Goal: Communication & Community: Answer question/provide support

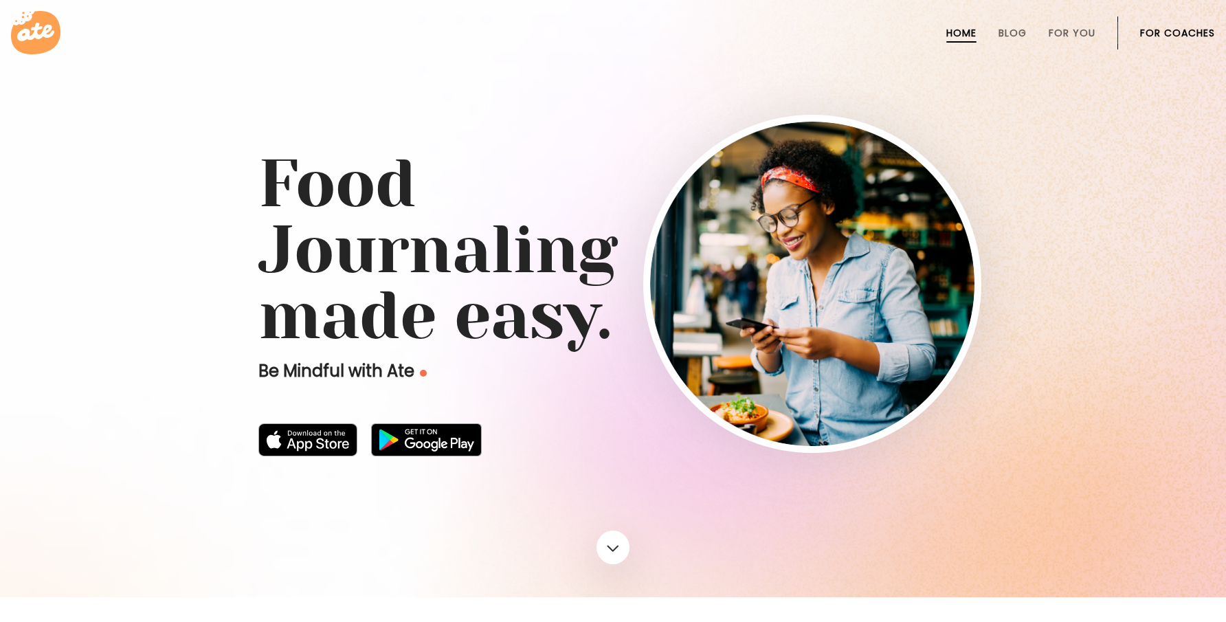
click at [1163, 35] on link "For Coaches" at bounding box center [1177, 32] width 75 height 11
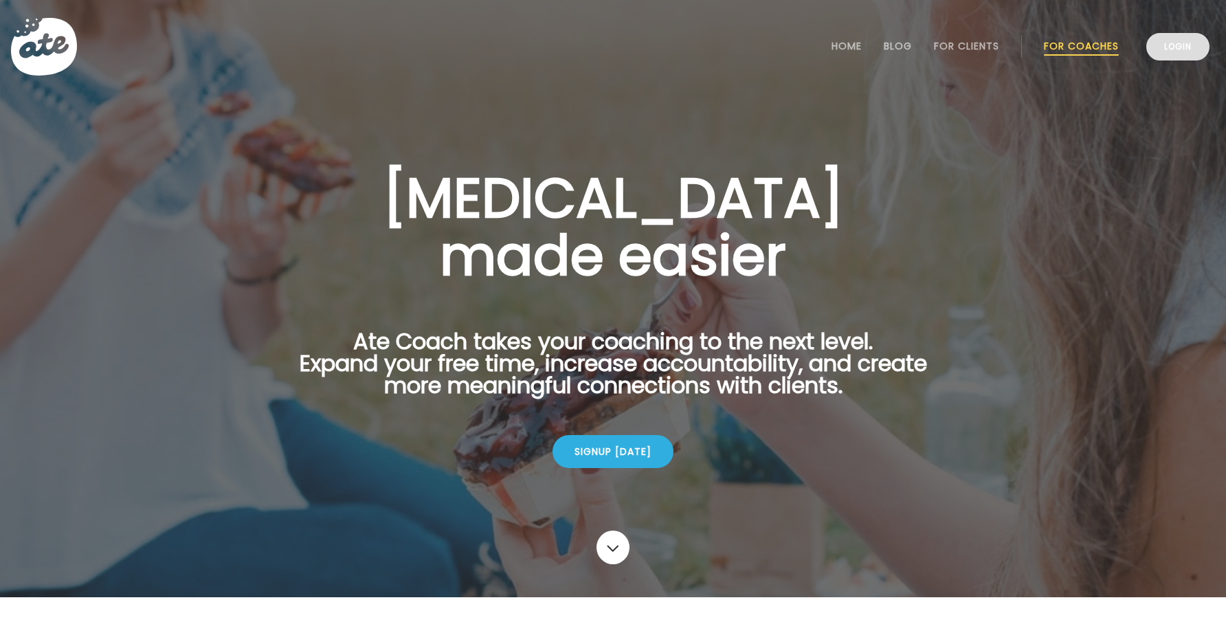
click at [1170, 43] on link "Login" at bounding box center [1177, 46] width 63 height 27
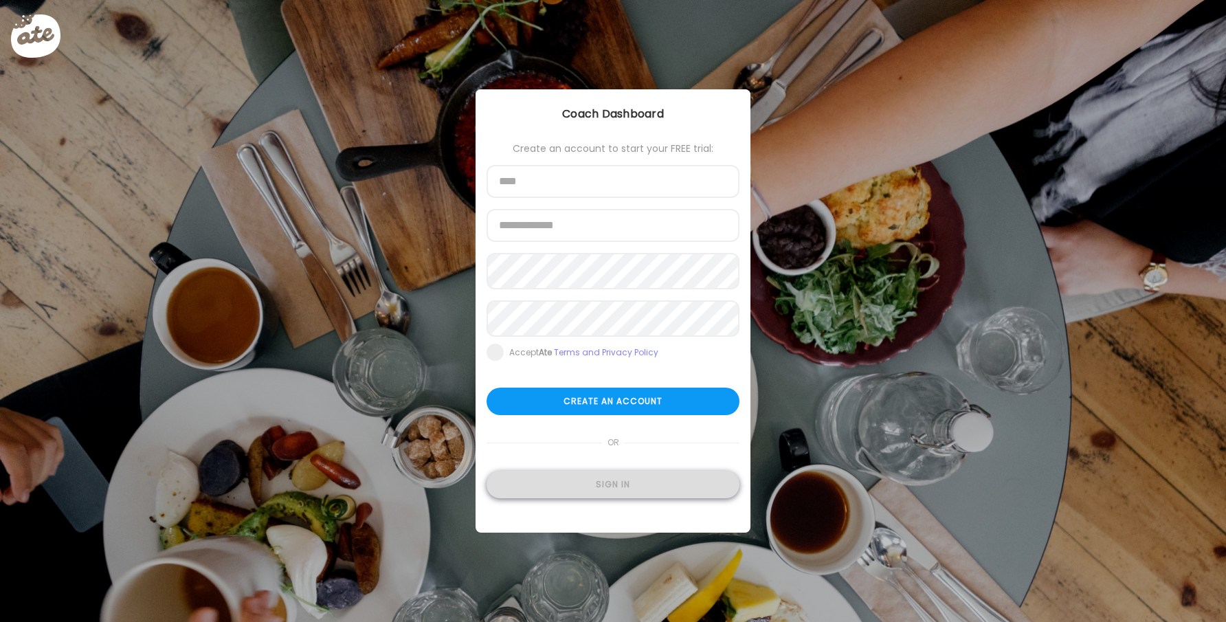
click at [570, 482] on div "Sign in" at bounding box center [612, 484] width 253 height 27
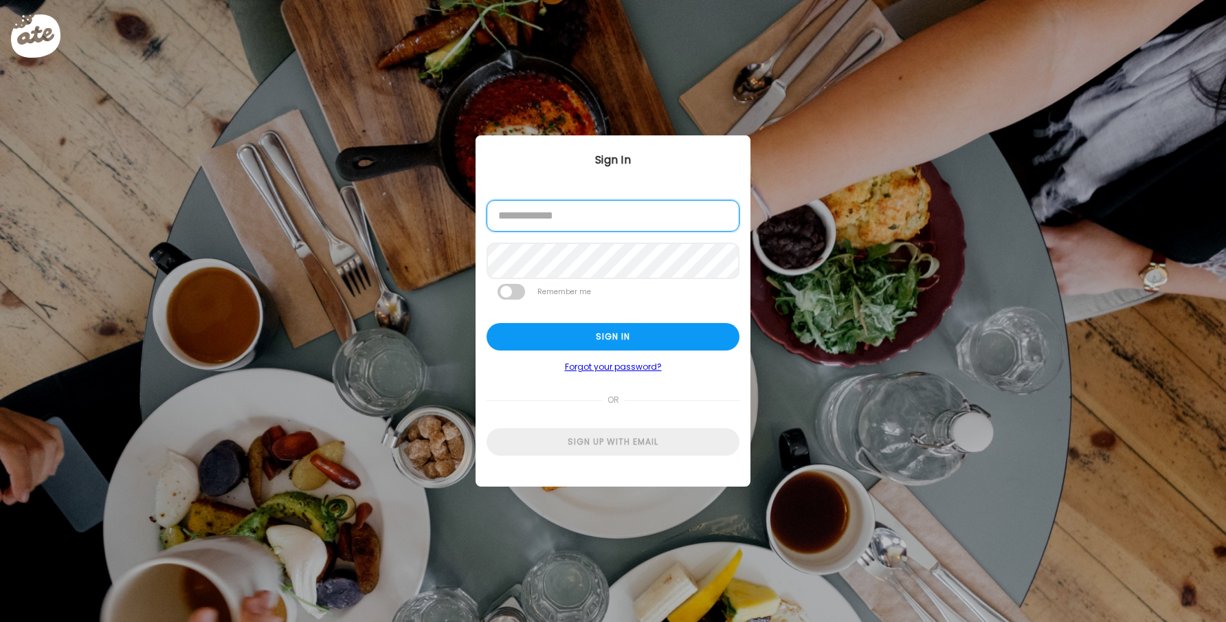
type input "**********"
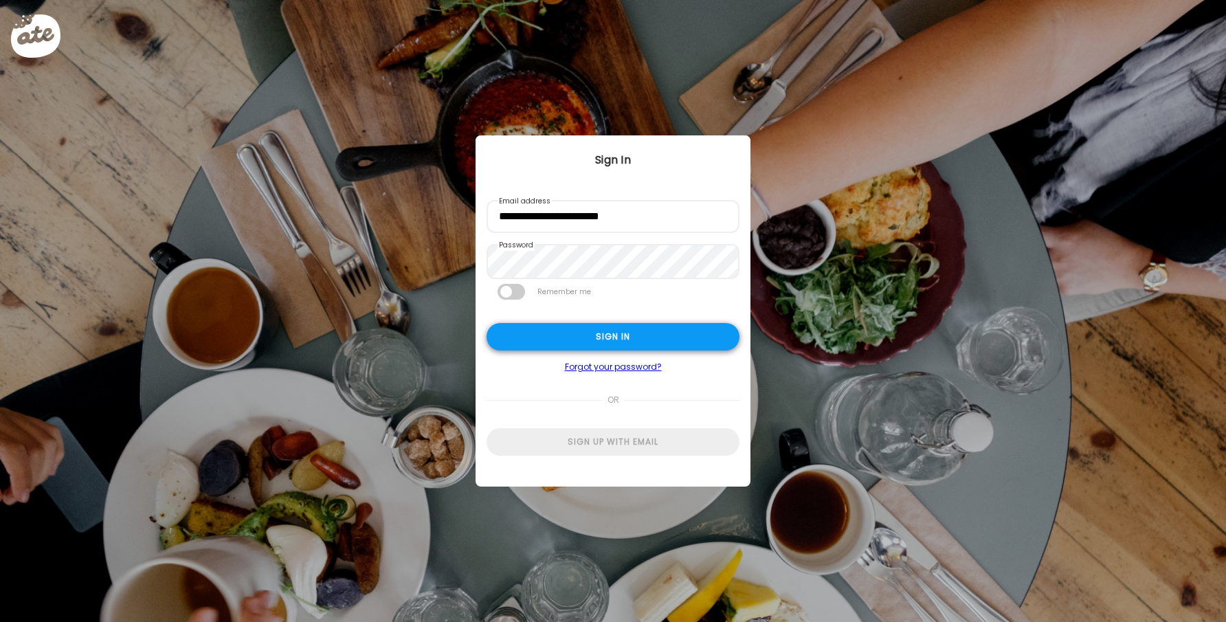
click at [564, 347] on div "Sign in" at bounding box center [612, 336] width 253 height 27
type input "**********"
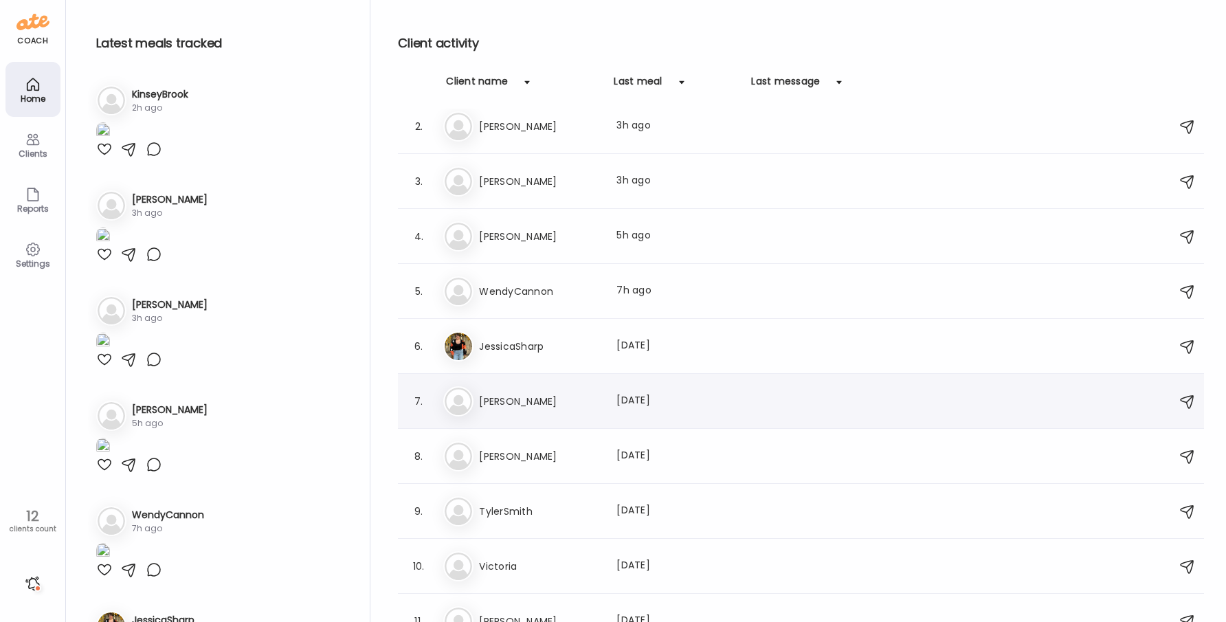
scroll to position [12, 0]
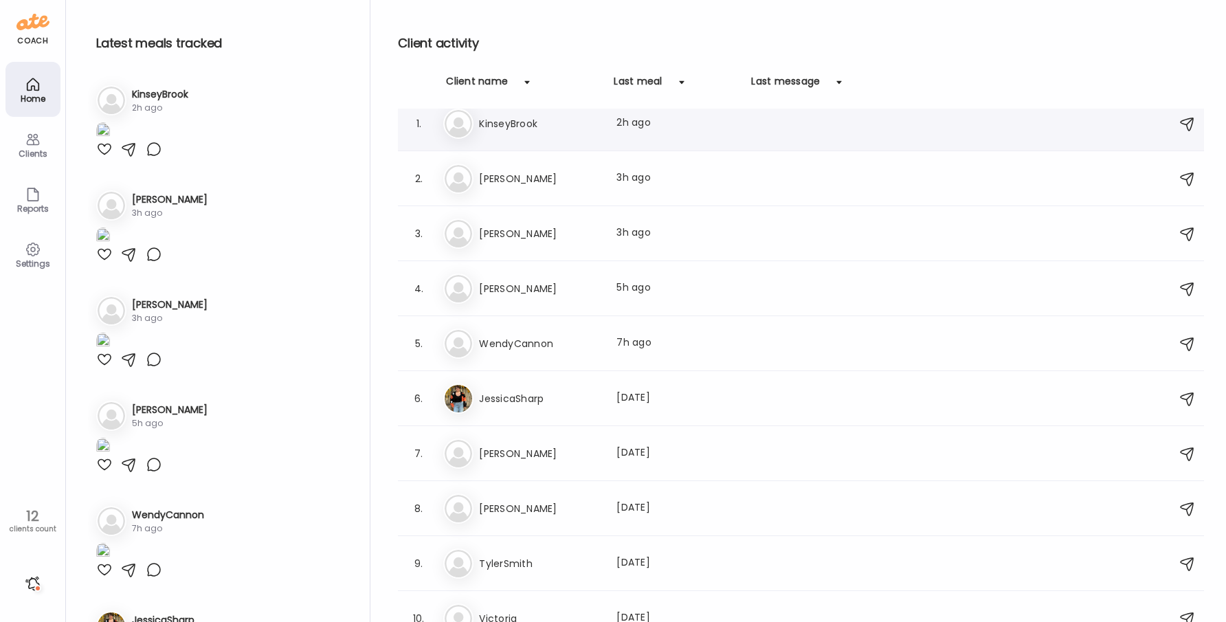
click at [570, 146] on div "1. Ki KinseyBrook Last meal: 2h ago" at bounding box center [801, 123] width 806 height 55
click at [559, 129] on h3 "KinseyBrook" at bounding box center [539, 123] width 121 height 16
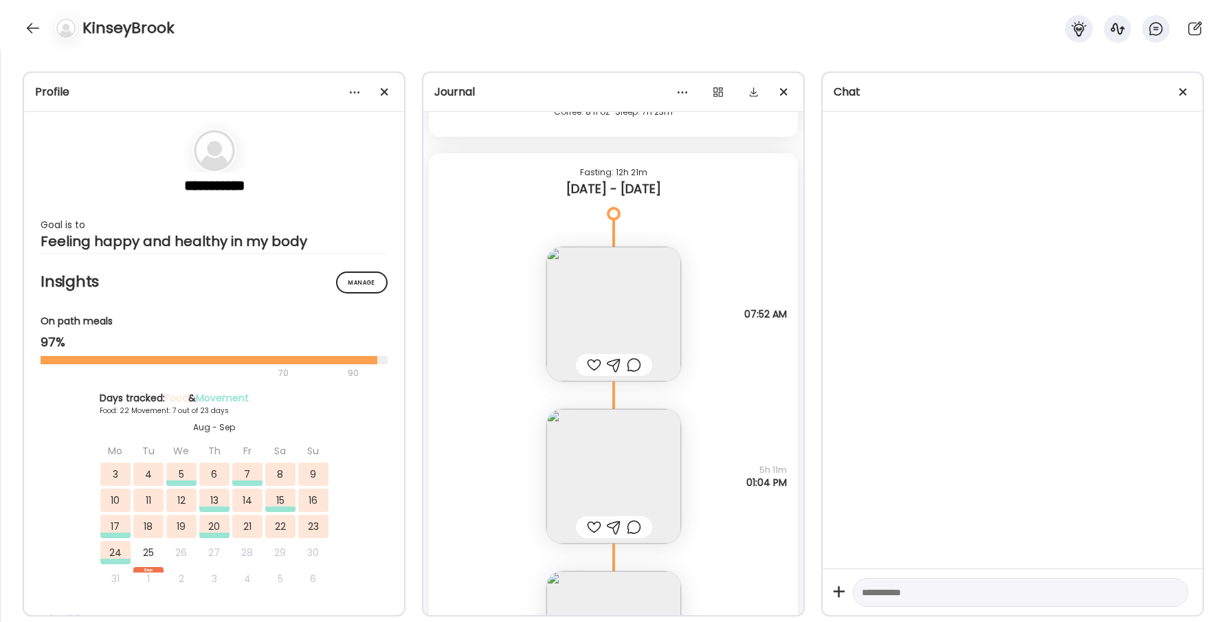
scroll to position [32277, 0]
click at [594, 364] on div at bounding box center [594, 367] width 14 height 16
click at [612, 304] on img at bounding box center [613, 316] width 135 height 135
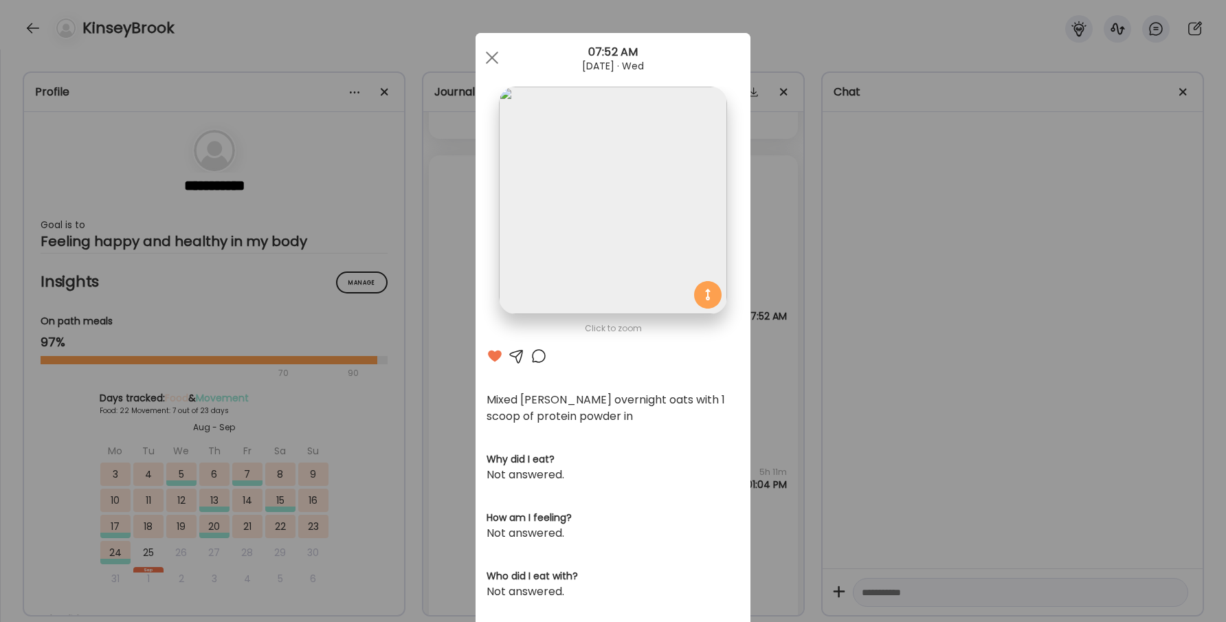
click at [541, 354] on div at bounding box center [538, 356] width 16 height 16
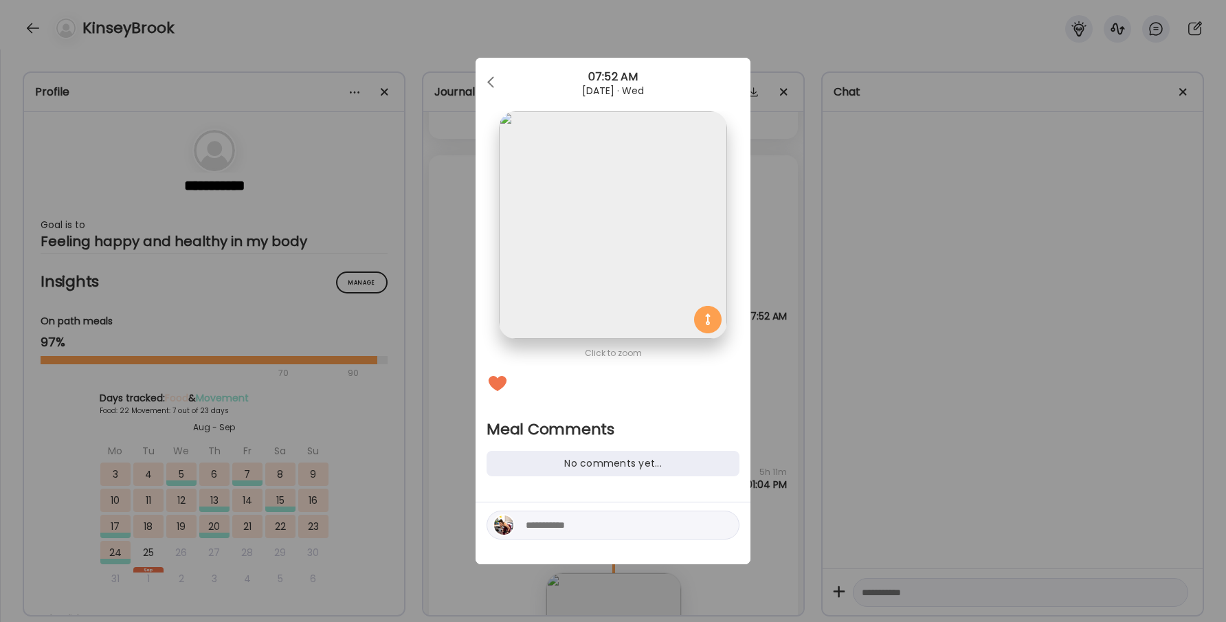
click at [566, 519] on textarea at bounding box center [619, 525] width 186 height 16
type textarea "****"
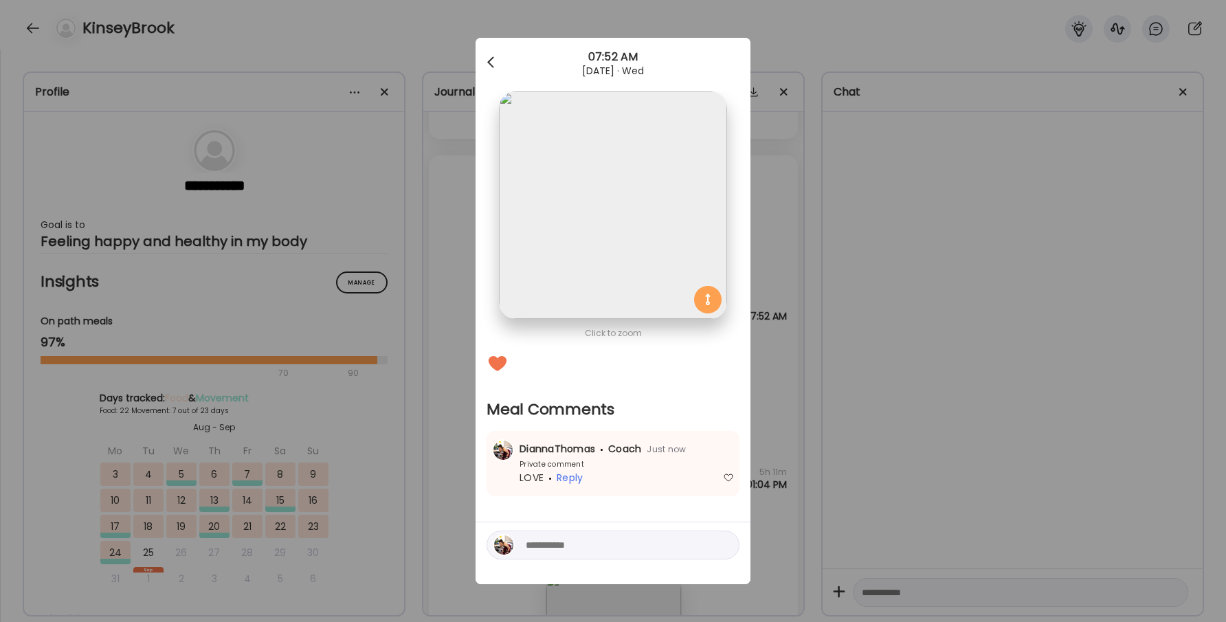
click at [497, 54] on div at bounding box center [491, 62] width 27 height 27
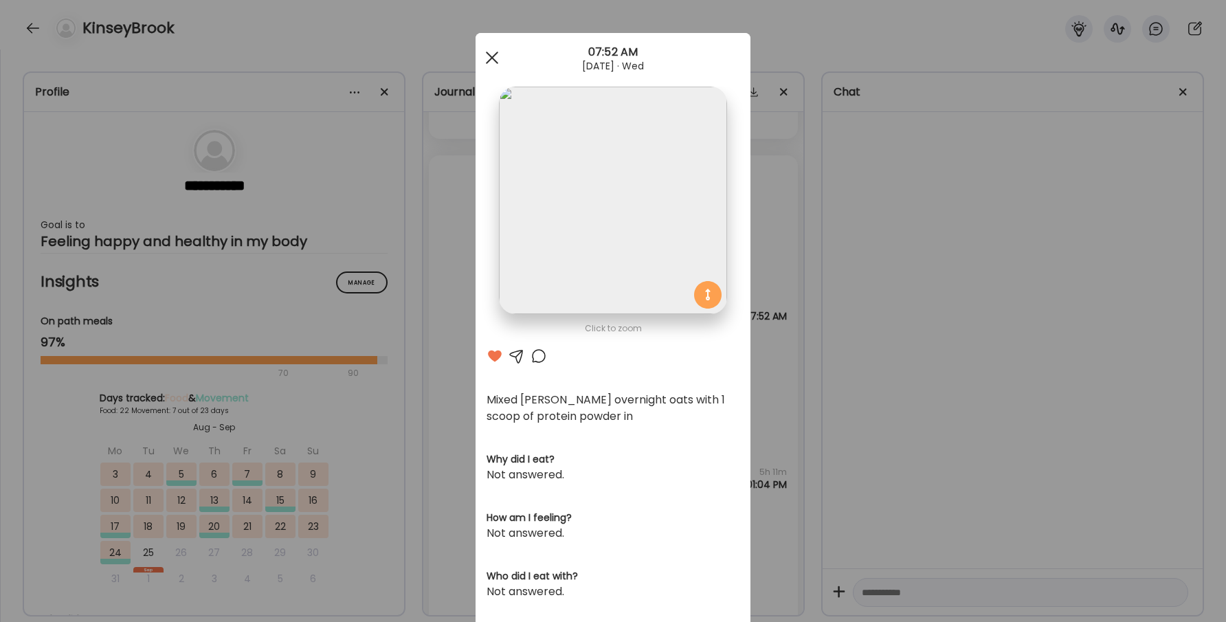
click at [497, 58] on div at bounding box center [491, 57] width 27 height 27
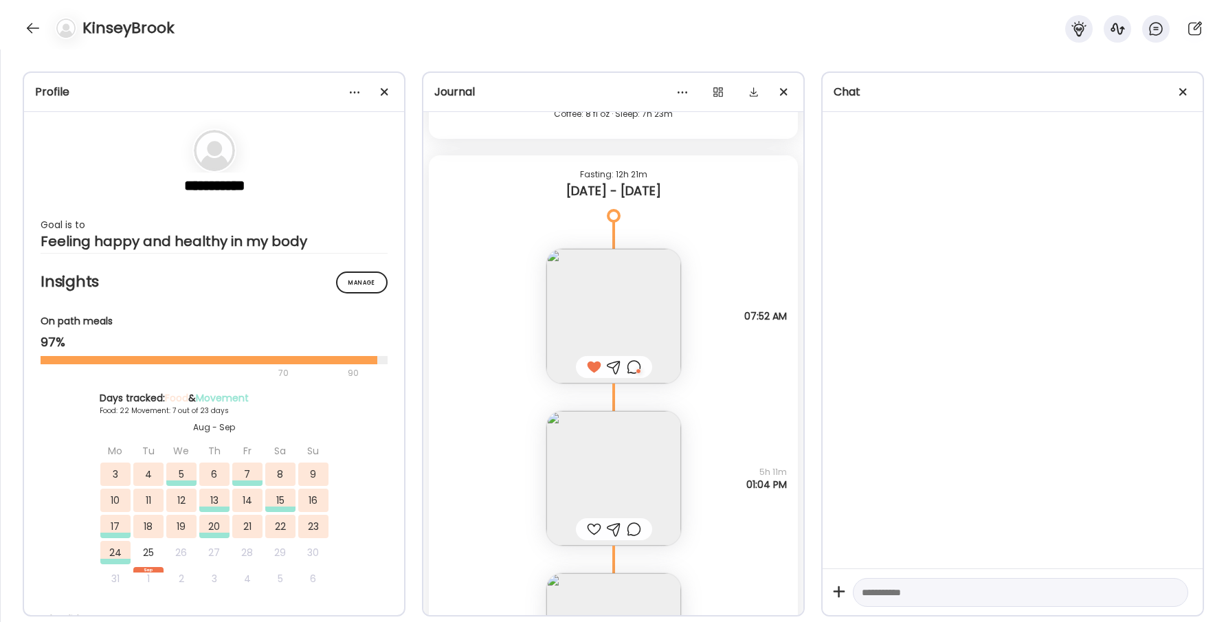
click at [604, 465] on img at bounding box center [613, 478] width 135 height 135
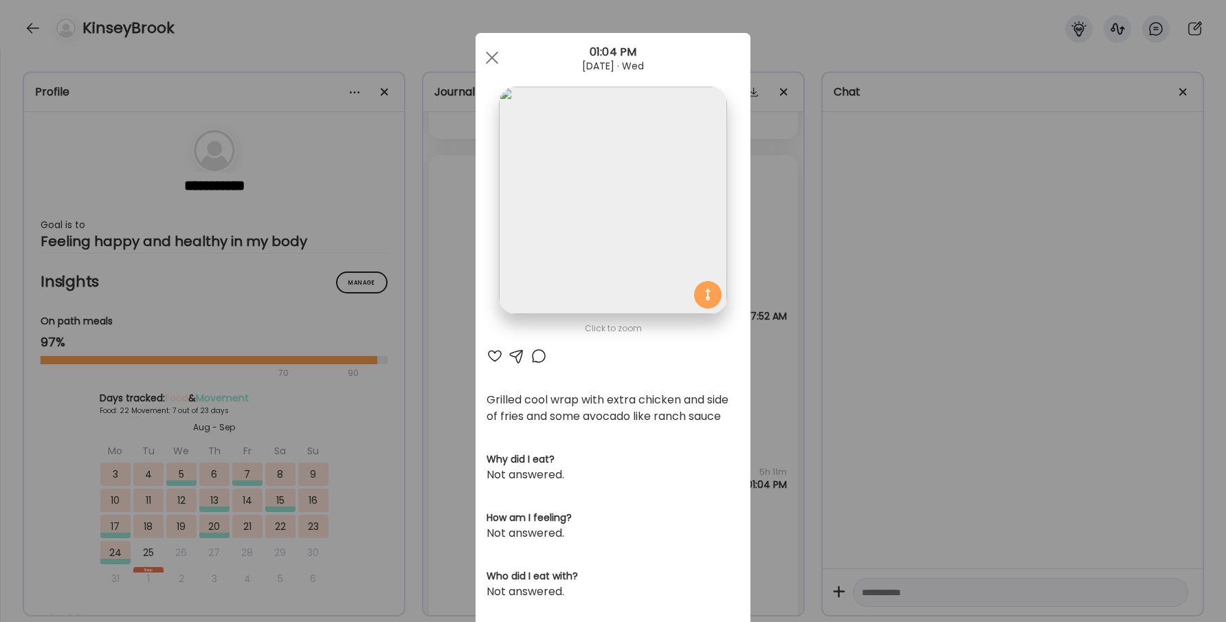
click at [502, 352] on div at bounding box center [494, 356] width 16 height 16
click at [533, 361] on div at bounding box center [538, 356] width 16 height 16
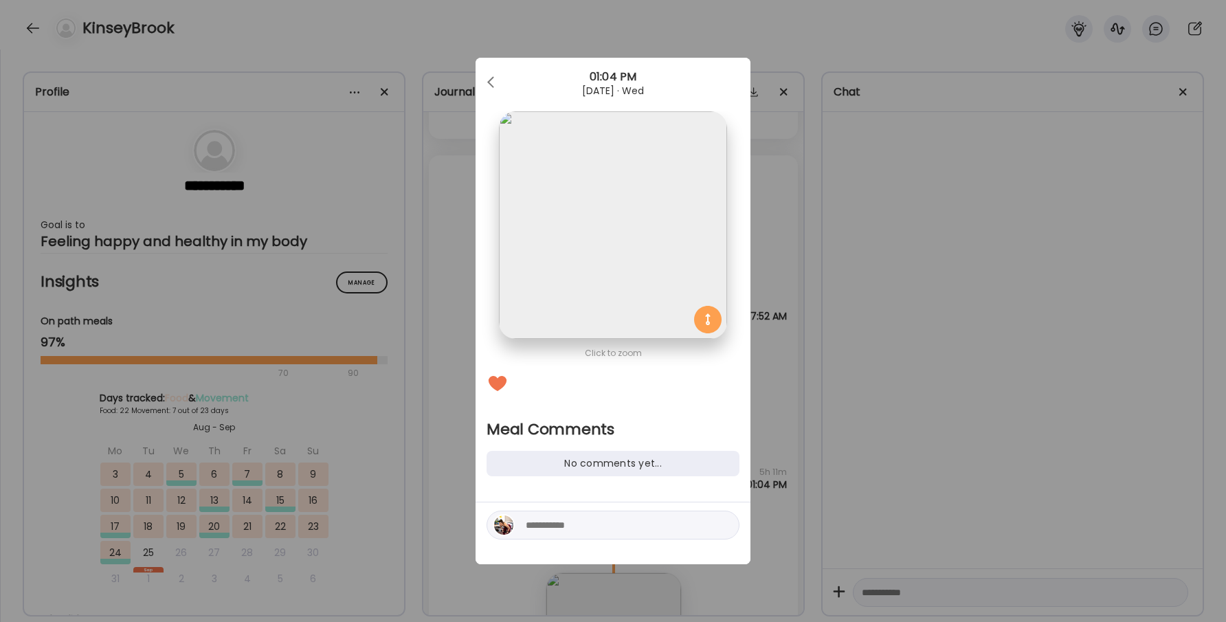
click at [559, 520] on textarea at bounding box center [619, 525] width 186 height 16
type textarea "**********"
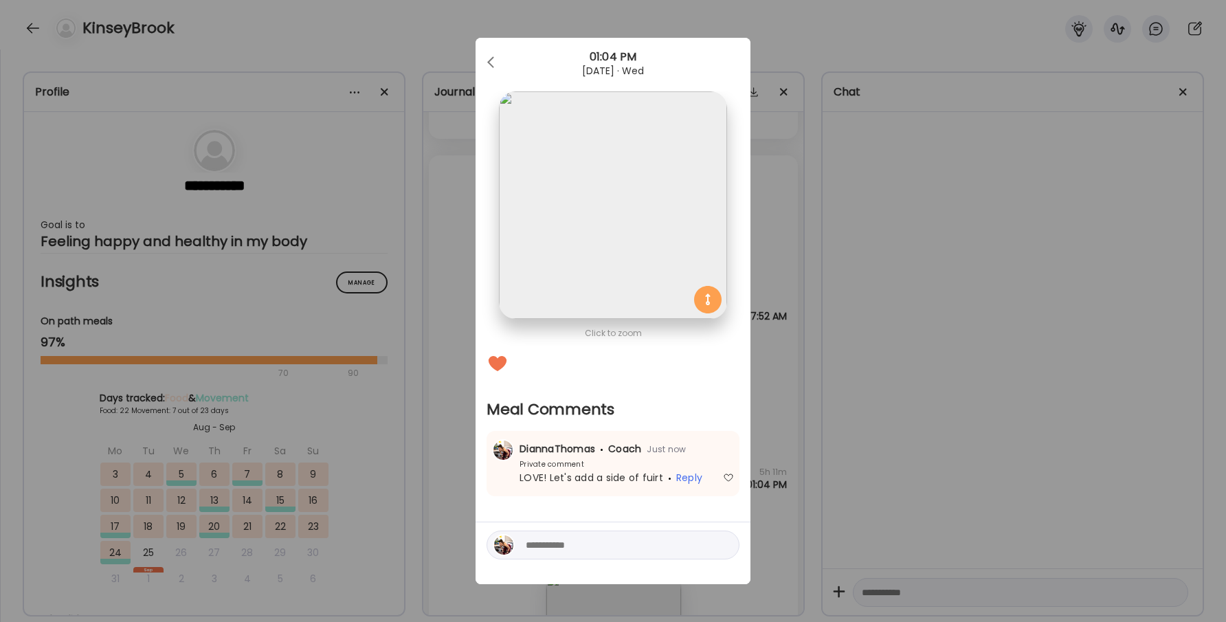
click at [549, 547] on textarea at bounding box center [619, 545] width 186 height 16
type textarea "******"
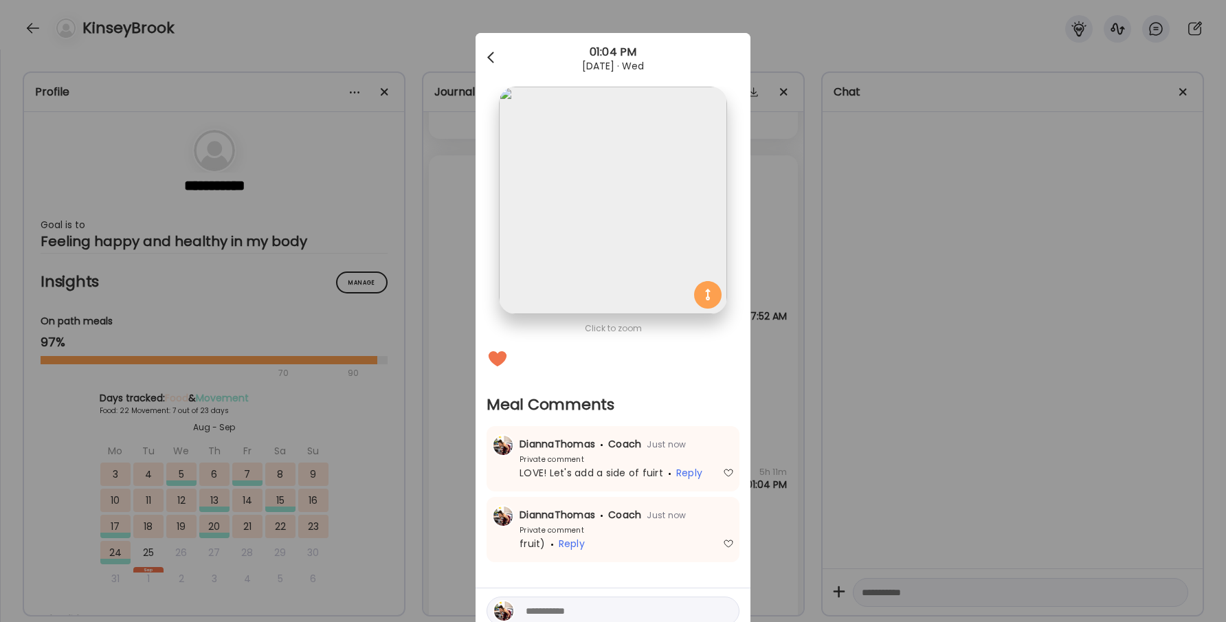
click at [487, 69] on div at bounding box center [491, 57] width 27 height 27
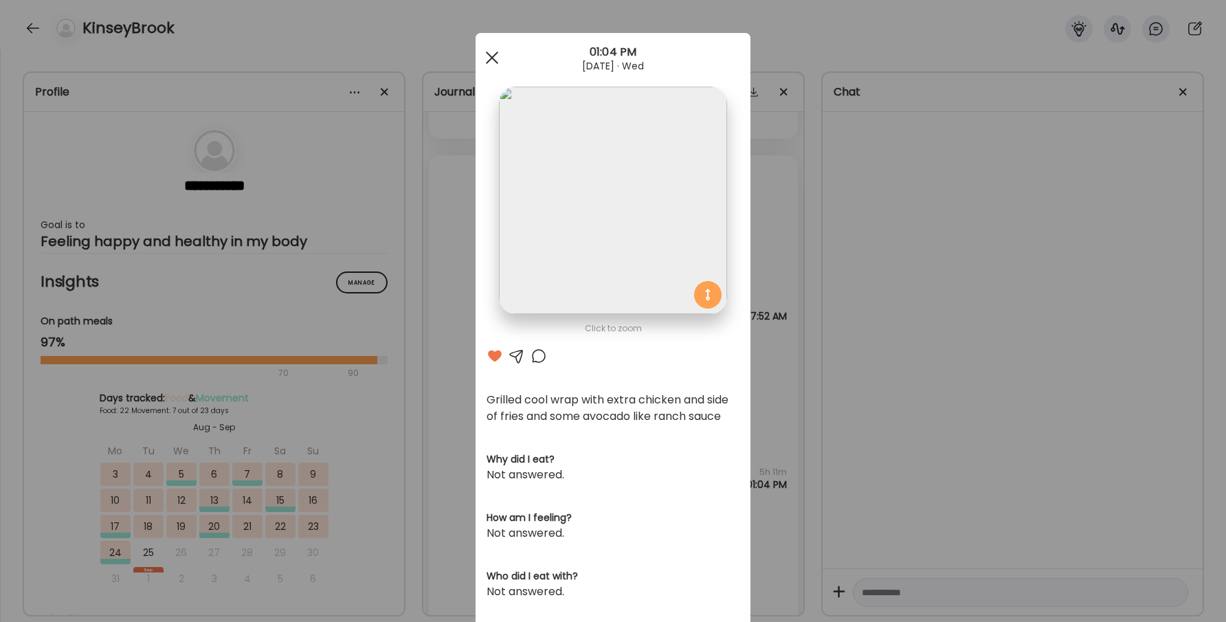
click at [488, 61] on span at bounding box center [492, 58] width 12 height 12
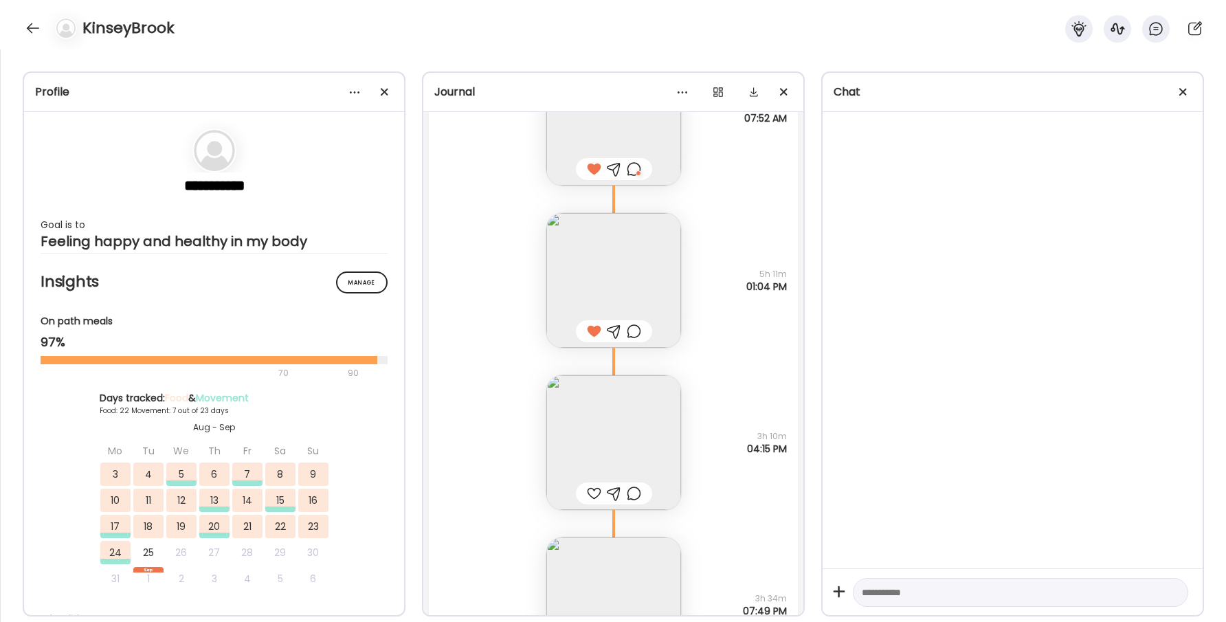
scroll to position [32494, 0]
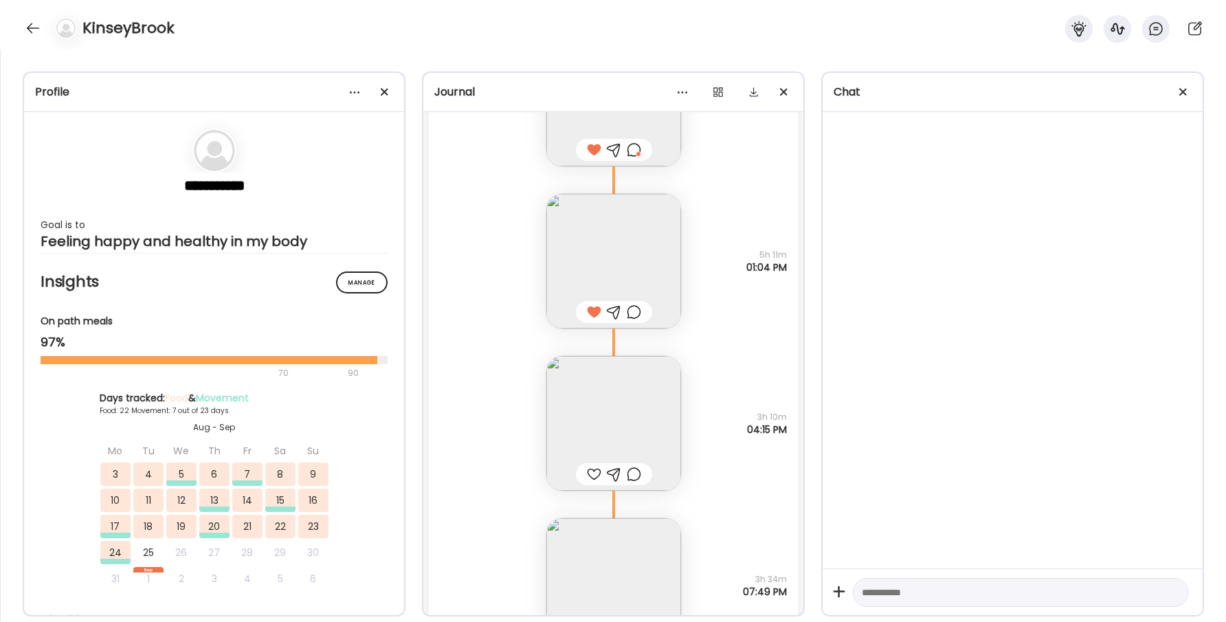
click at [588, 475] on div at bounding box center [594, 474] width 14 height 16
click at [636, 471] on div at bounding box center [634, 474] width 14 height 16
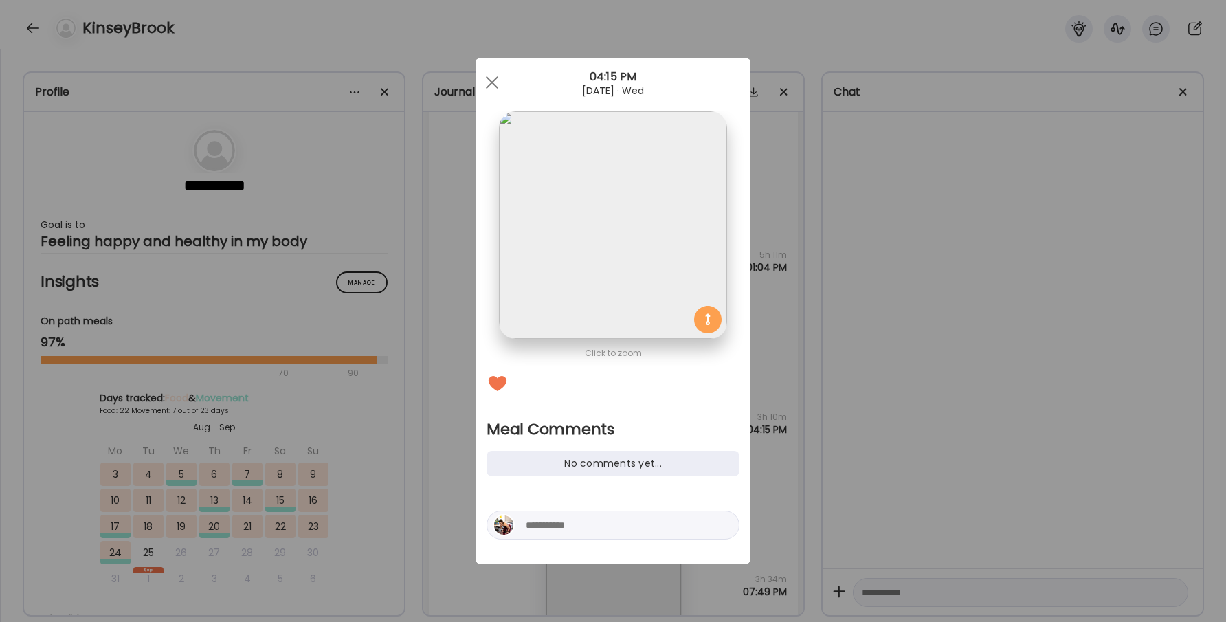
click at [590, 527] on textarea at bounding box center [619, 525] width 186 height 16
type textarea "*"
type textarea "*******"
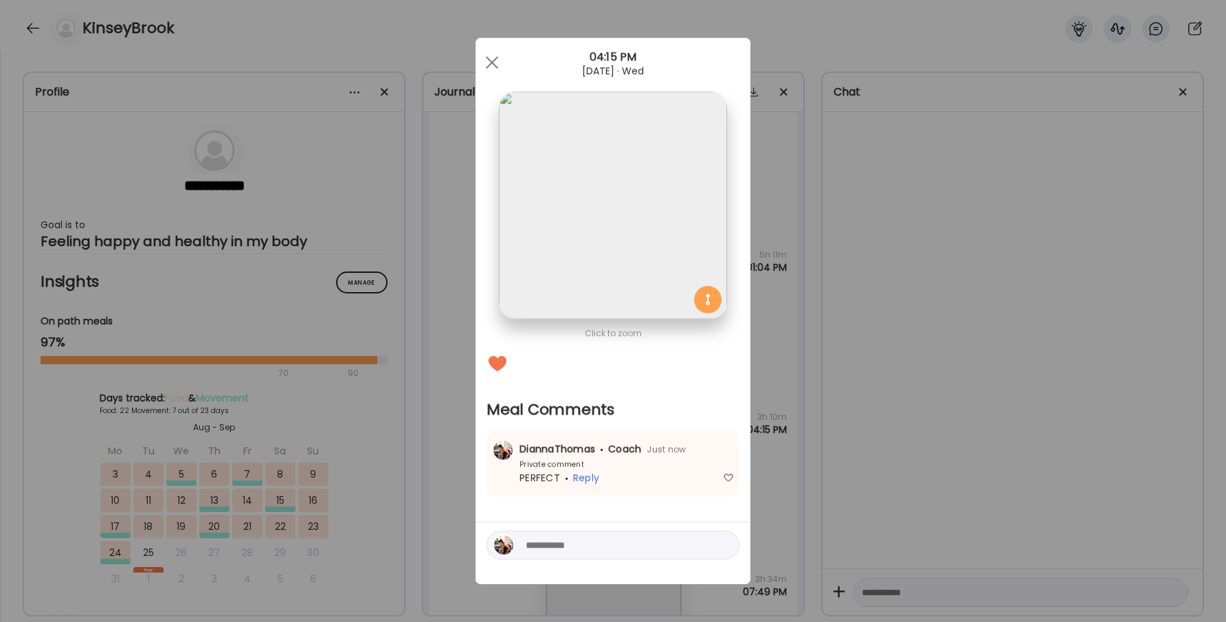
click at [489, 44] on div "Ate Coach Dashboard 04:15 PM [DATE] · Wed" at bounding box center [612, 62] width 275 height 49
click at [489, 63] on div at bounding box center [491, 62] width 27 height 27
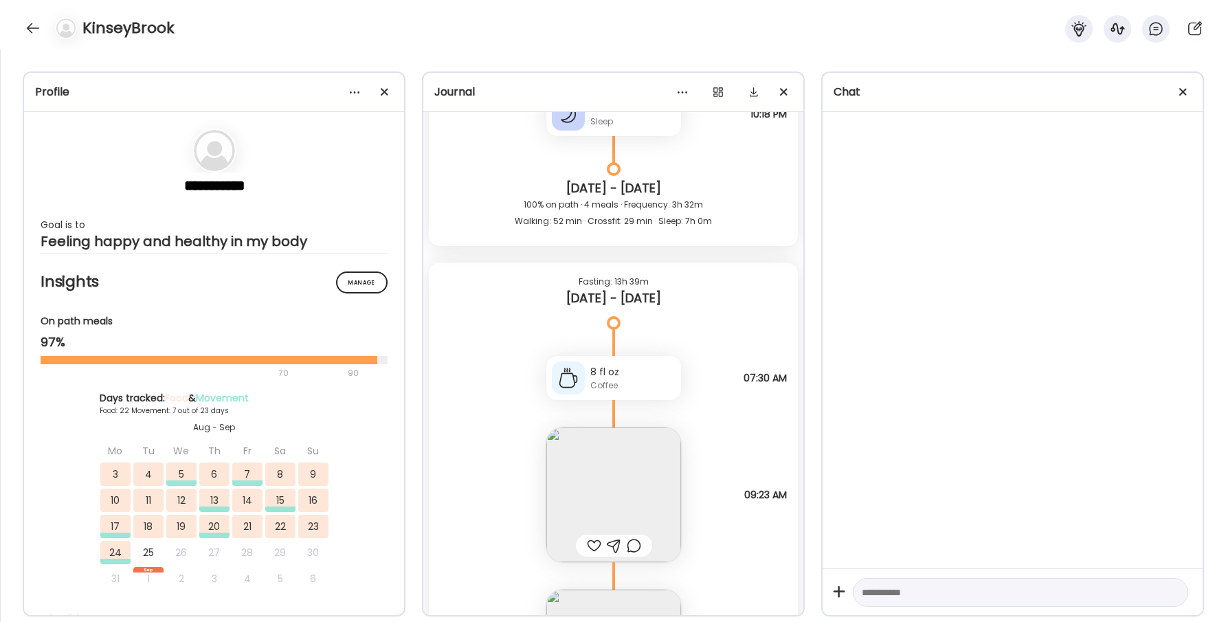
scroll to position [31185, 0]
click at [594, 550] on div at bounding box center [594, 546] width 14 height 16
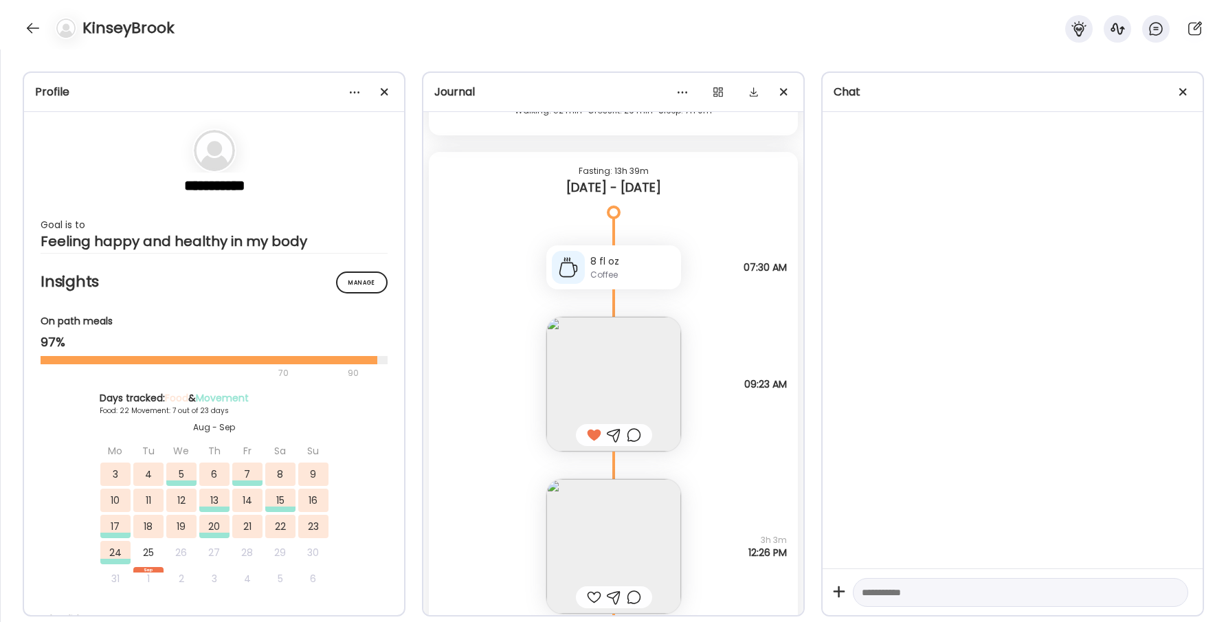
scroll to position [31332, 0]
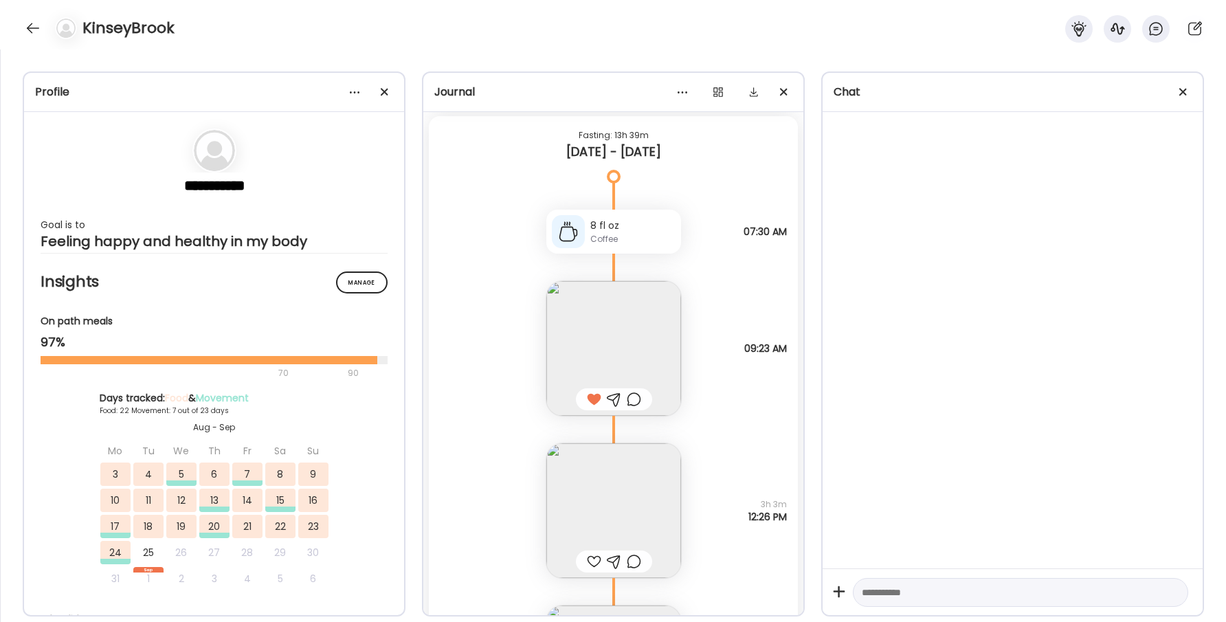
click at [591, 563] on div at bounding box center [594, 561] width 14 height 16
click at [598, 520] on img at bounding box center [613, 510] width 135 height 135
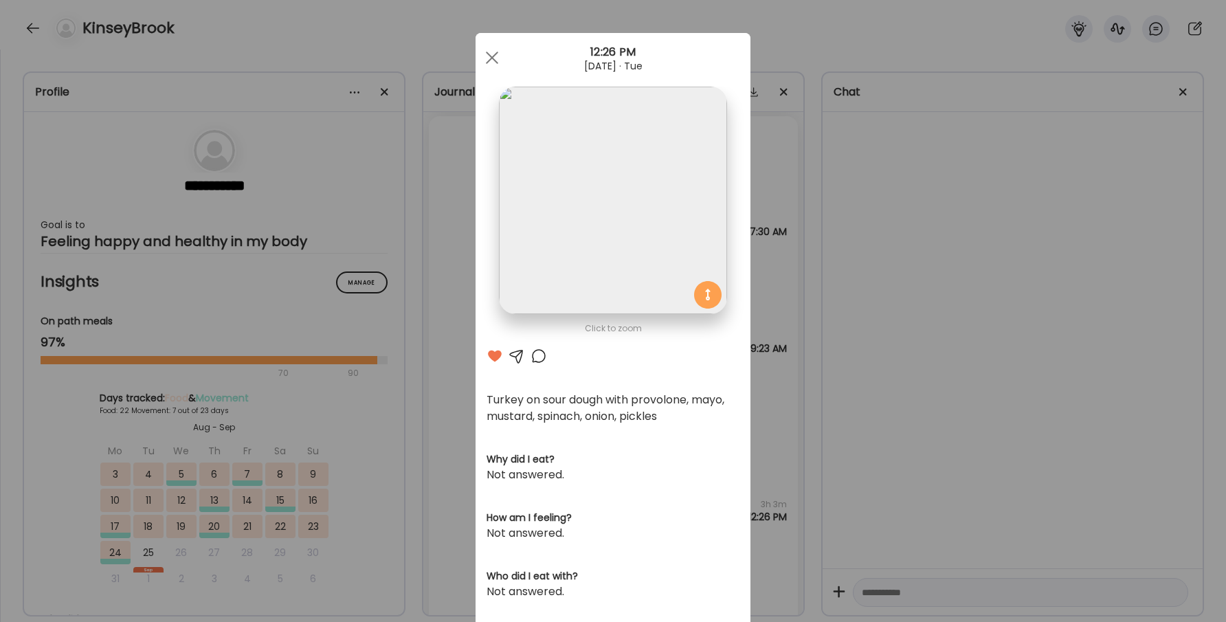
click at [537, 357] on div at bounding box center [538, 356] width 16 height 16
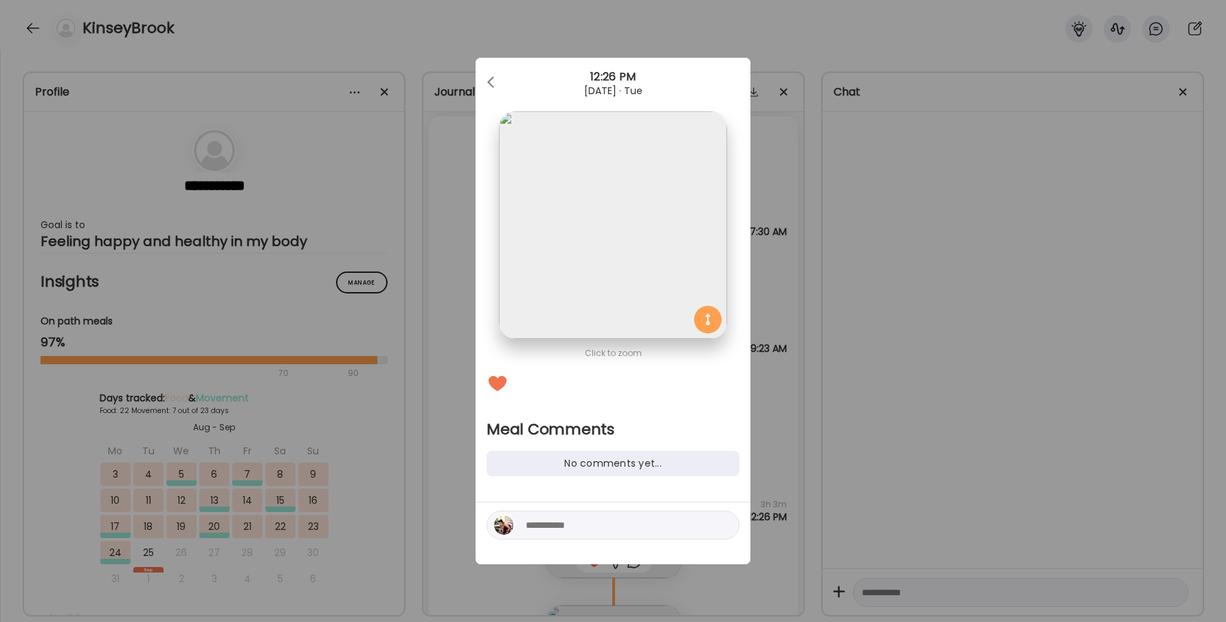
click at [548, 524] on textarea at bounding box center [619, 525] width 186 height 16
type textarea "**********"
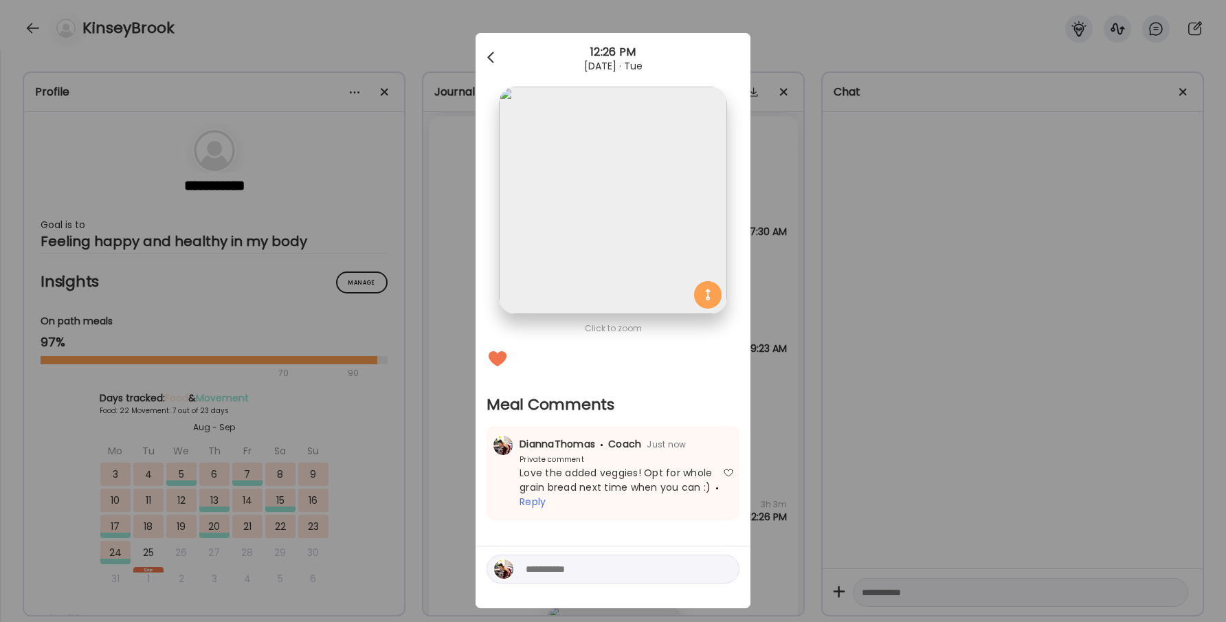
click at [500, 65] on div at bounding box center [491, 57] width 27 height 27
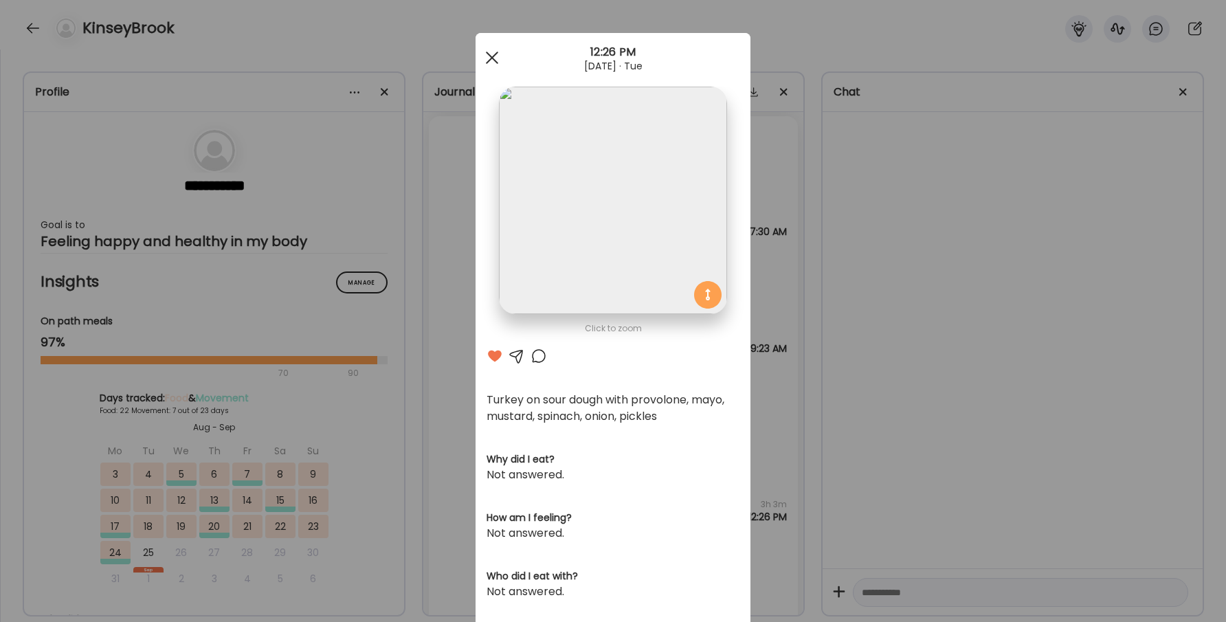
click at [498, 65] on div at bounding box center [491, 57] width 27 height 27
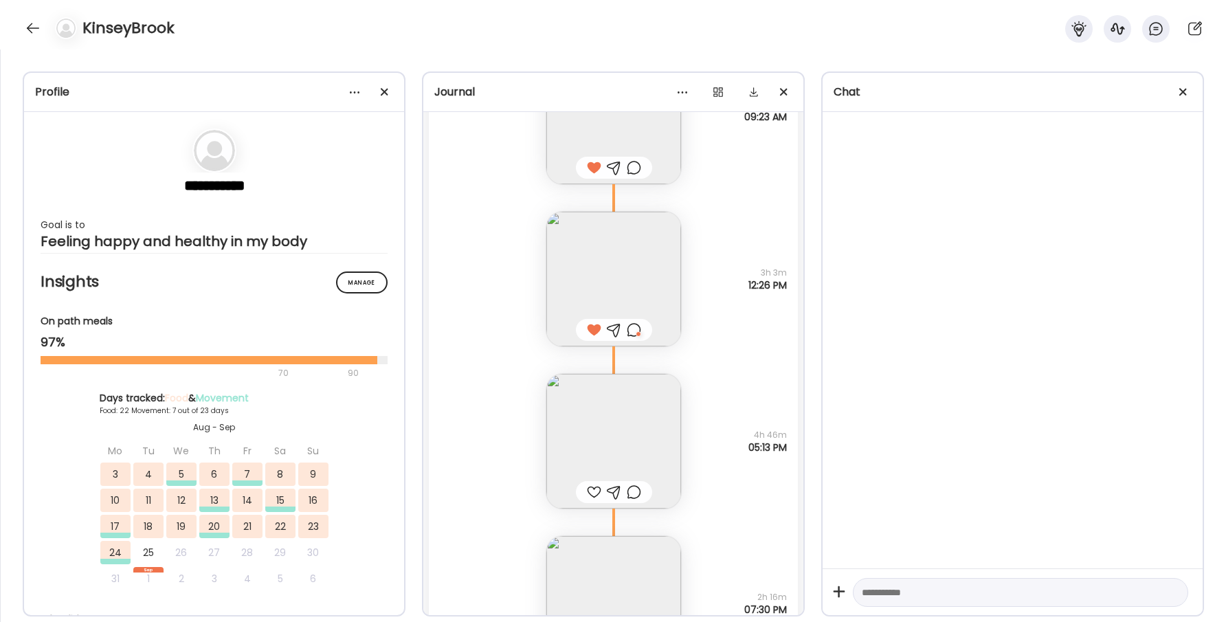
scroll to position [31581, 0]
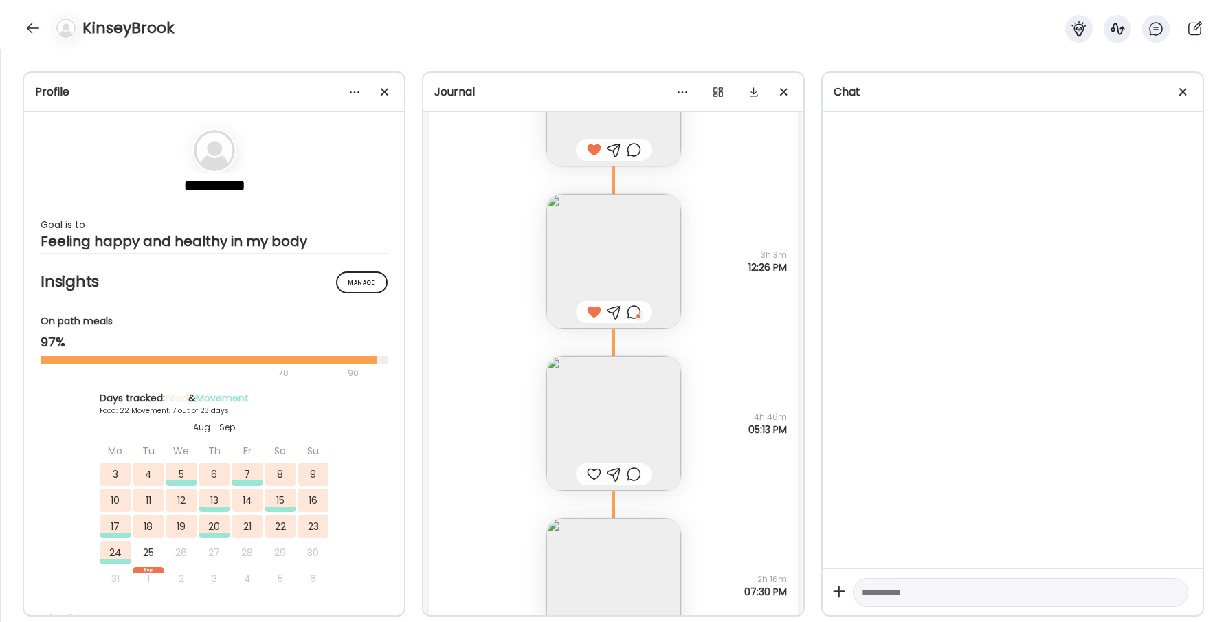
click at [592, 472] on div at bounding box center [594, 474] width 14 height 16
click at [636, 473] on div at bounding box center [634, 474] width 14 height 16
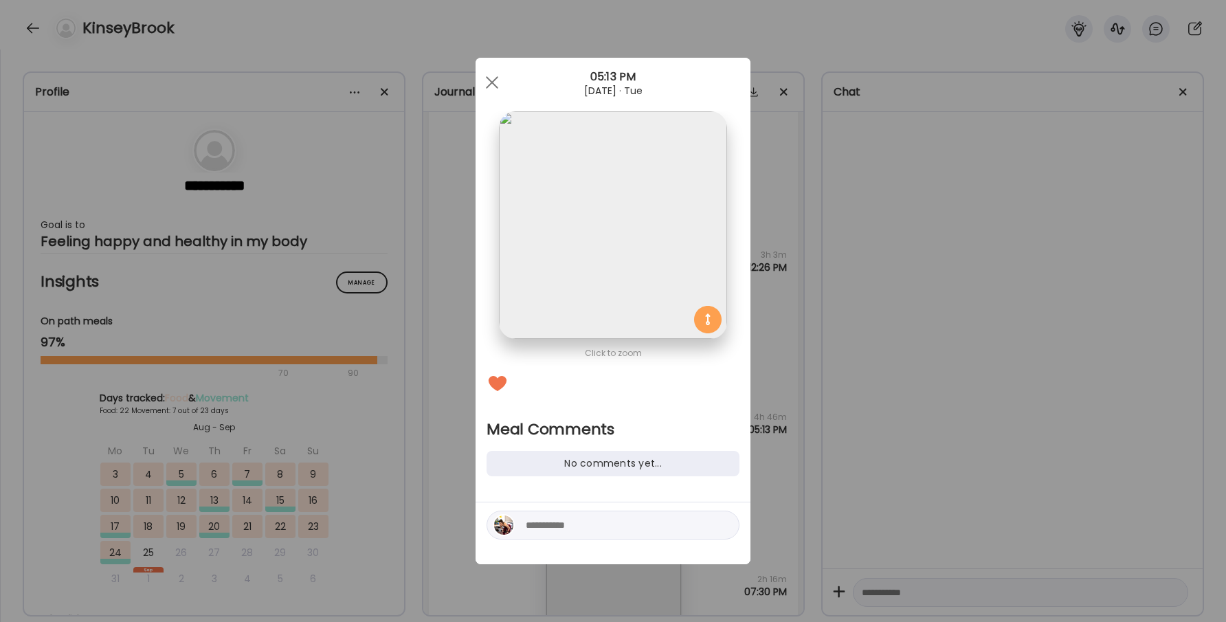
click at [610, 521] on textarea at bounding box center [619, 525] width 186 height 16
type textarea "*"
type textarea "****"
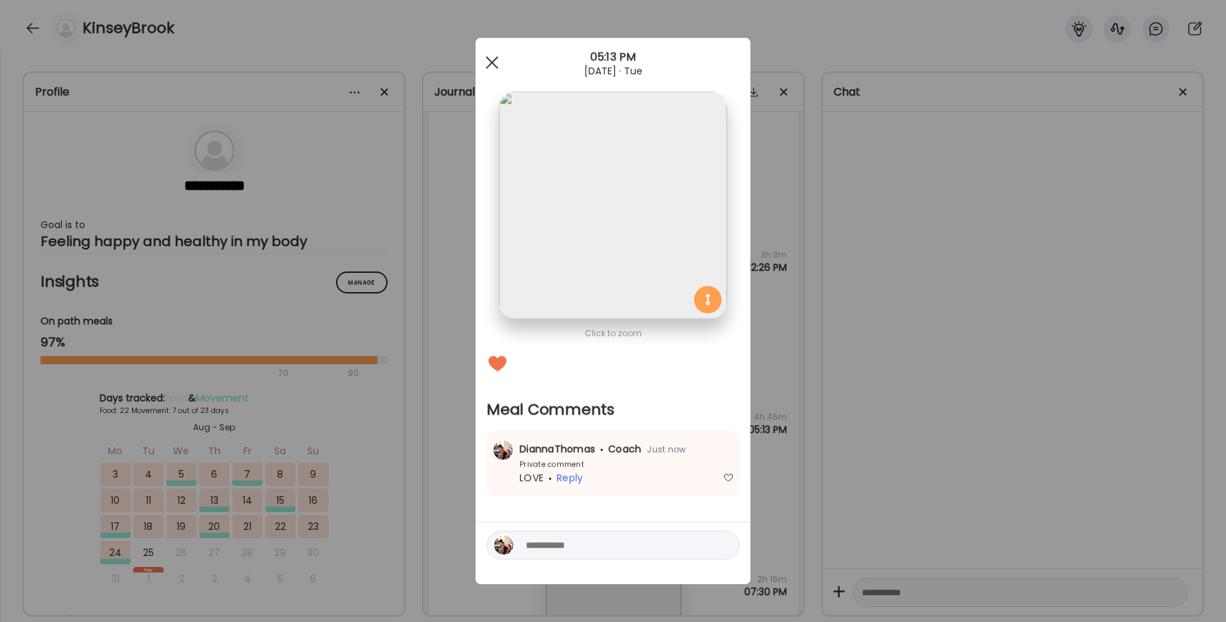
click at [491, 63] on span at bounding box center [492, 62] width 12 height 12
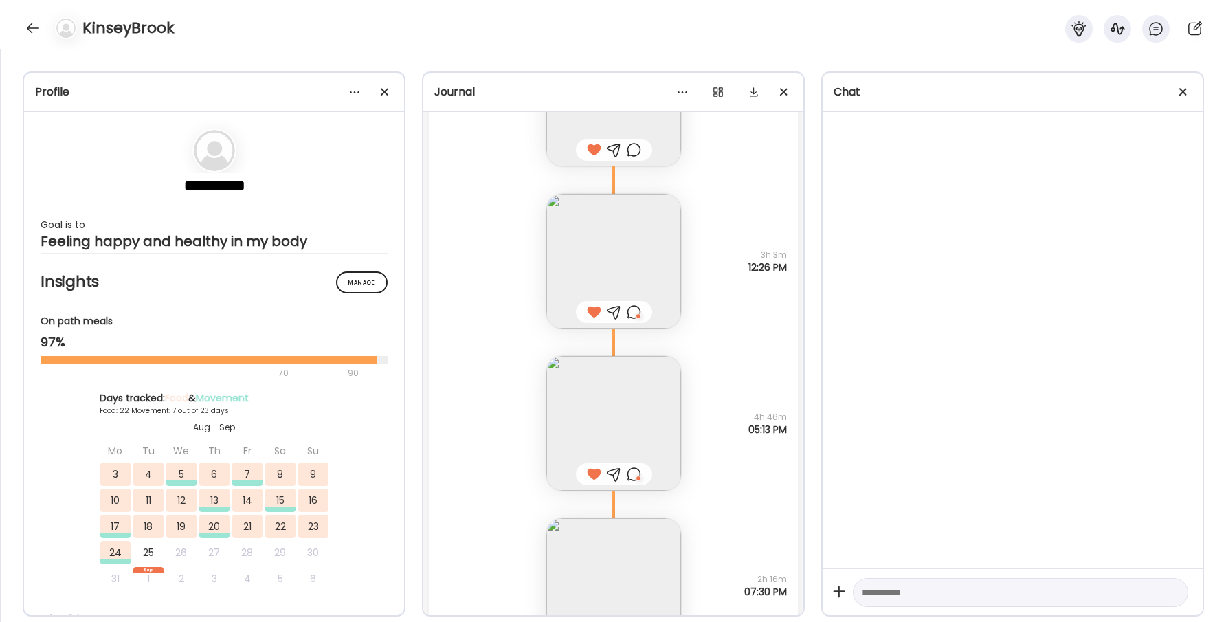
scroll to position [31760, 0]
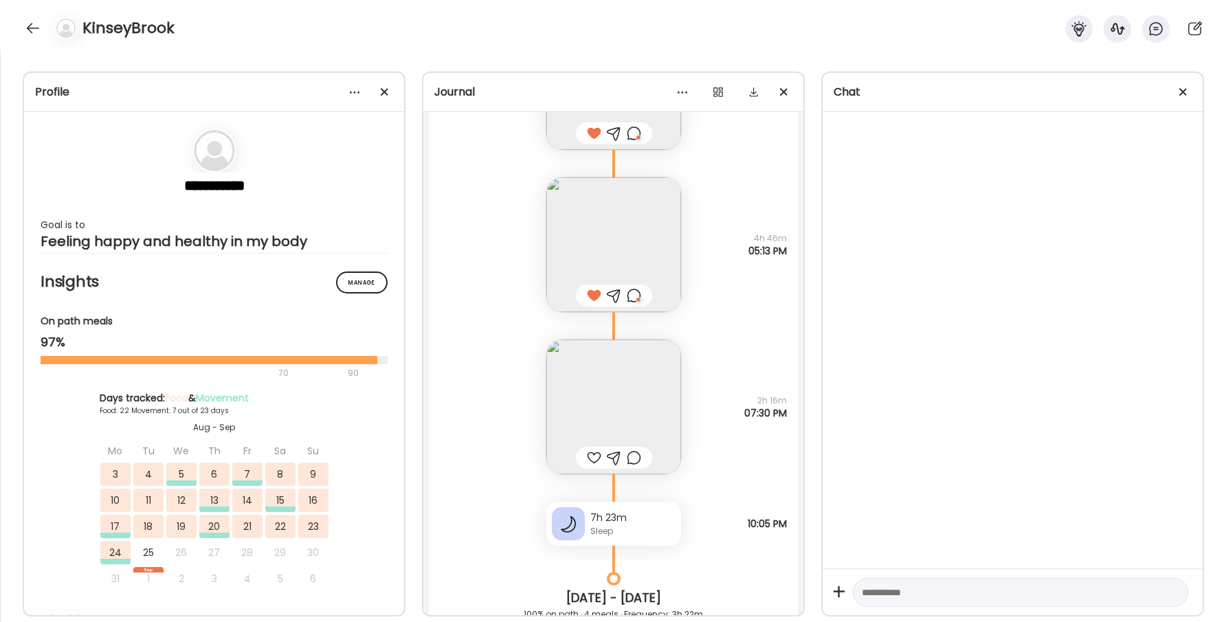
click at [596, 410] on img at bounding box center [613, 406] width 135 height 135
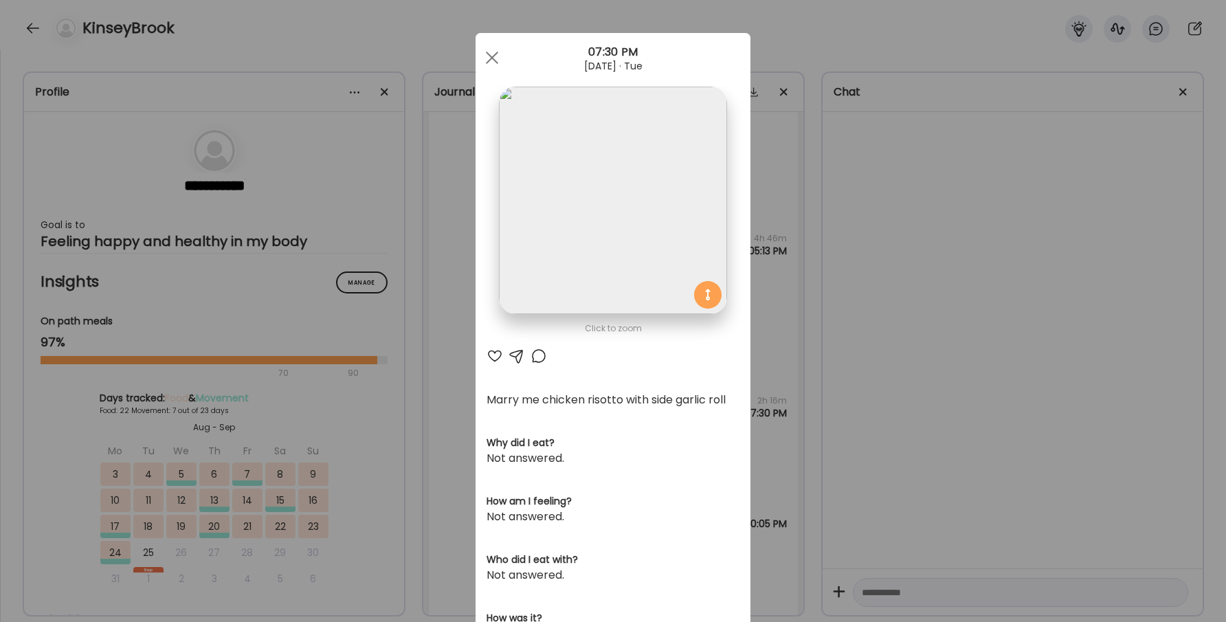
click at [498, 362] on div at bounding box center [494, 356] width 16 height 16
click at [536, 357] on div at bounding box center [538, 356] width 16 height 16
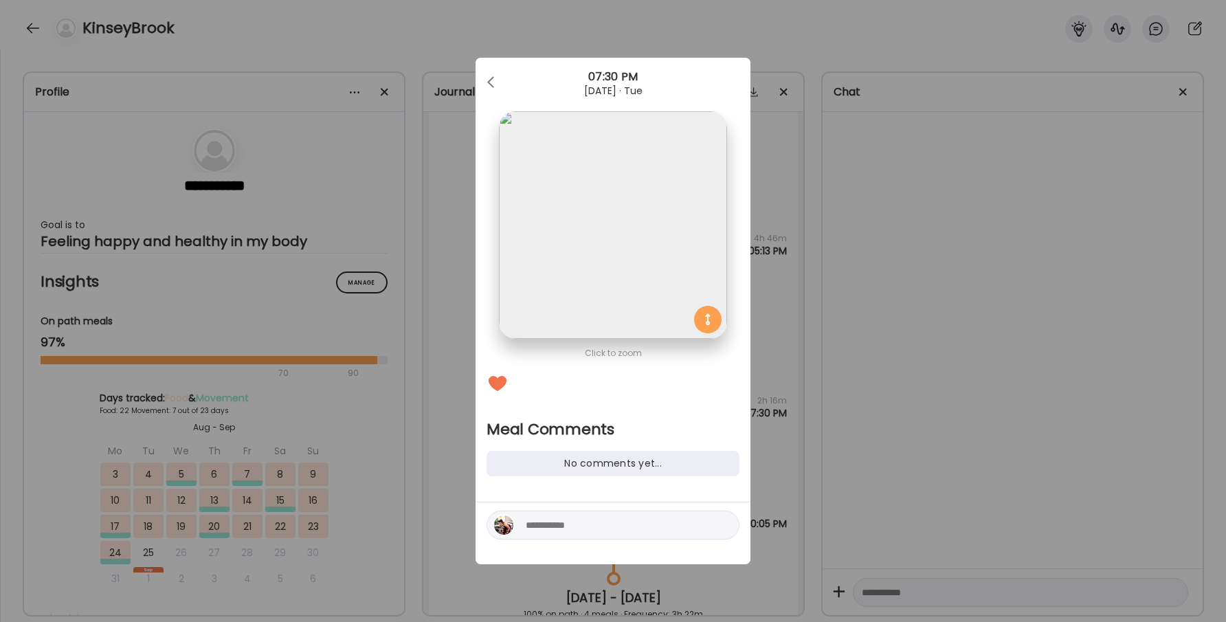
click at [550, 523] on textarea at bounding box center [619, 525] width 186 height 16
type textarea "**********"
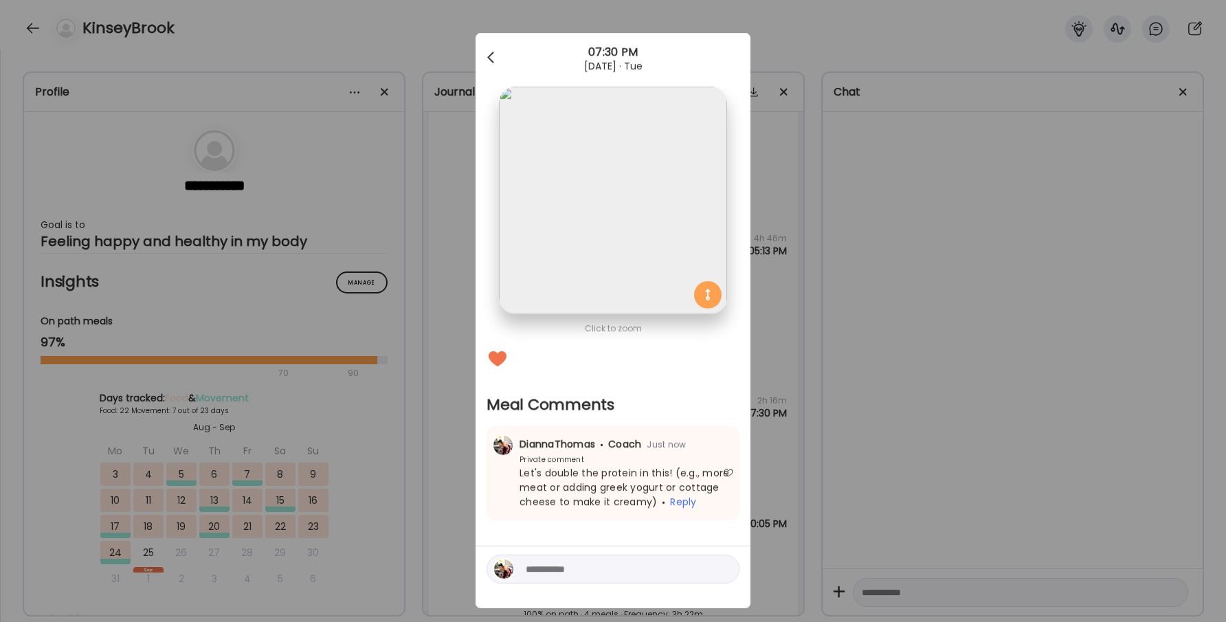
click at [500, 56] on div at bounding box center [491, 57] width 27 height 27
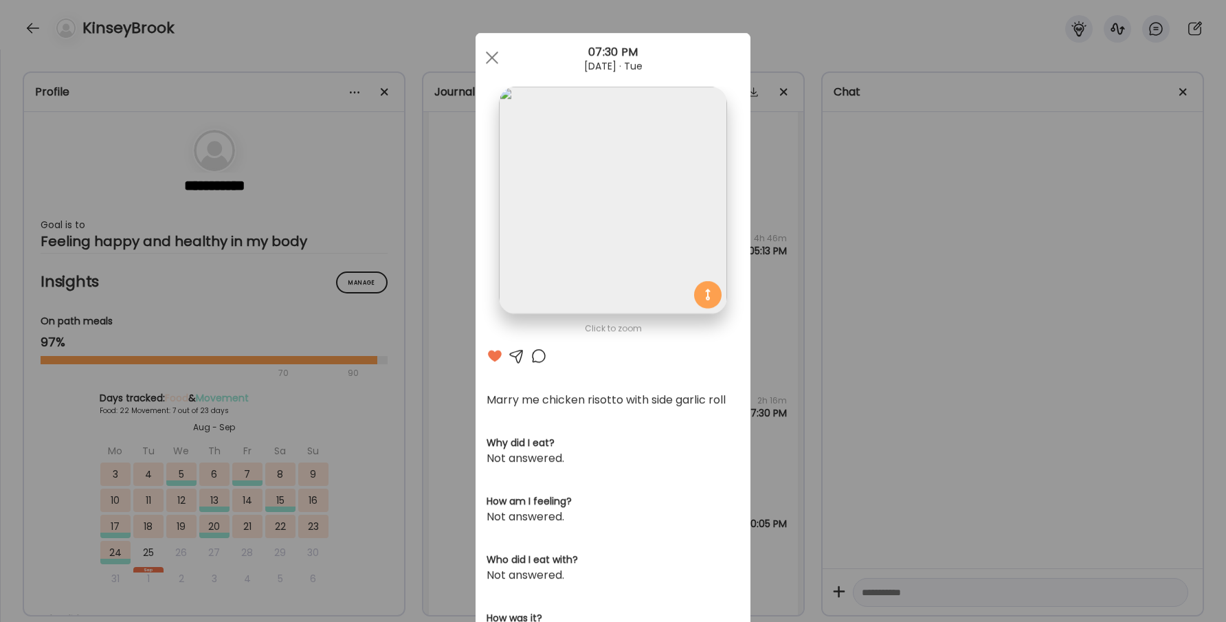
click at [500, 56] on div at bounding box center [491, 57] width 27 height 27
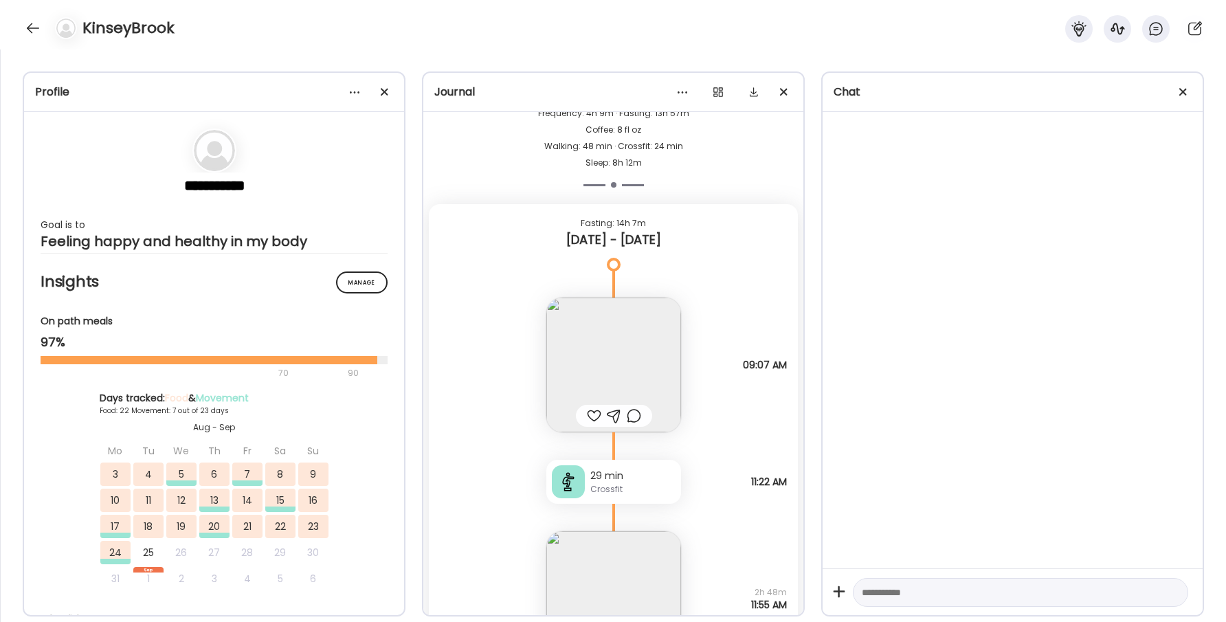
scroll to position [30187, 0]
click at [589, 416] on div at bounding box center [594, 417] width 14 height 16
click at [636, 415] on div at bounding box center [634, 417] width 14 height 16
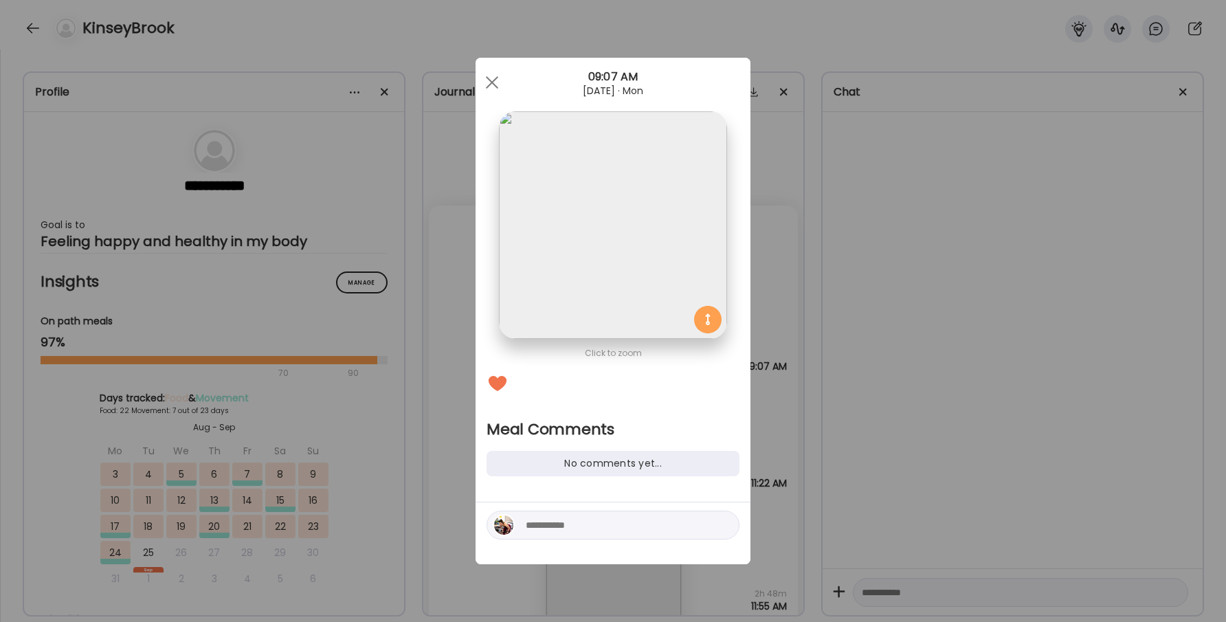
click at [580, 520] on textarea at bounding box center [619, 525] width 186 height 16
type textarea "**********"
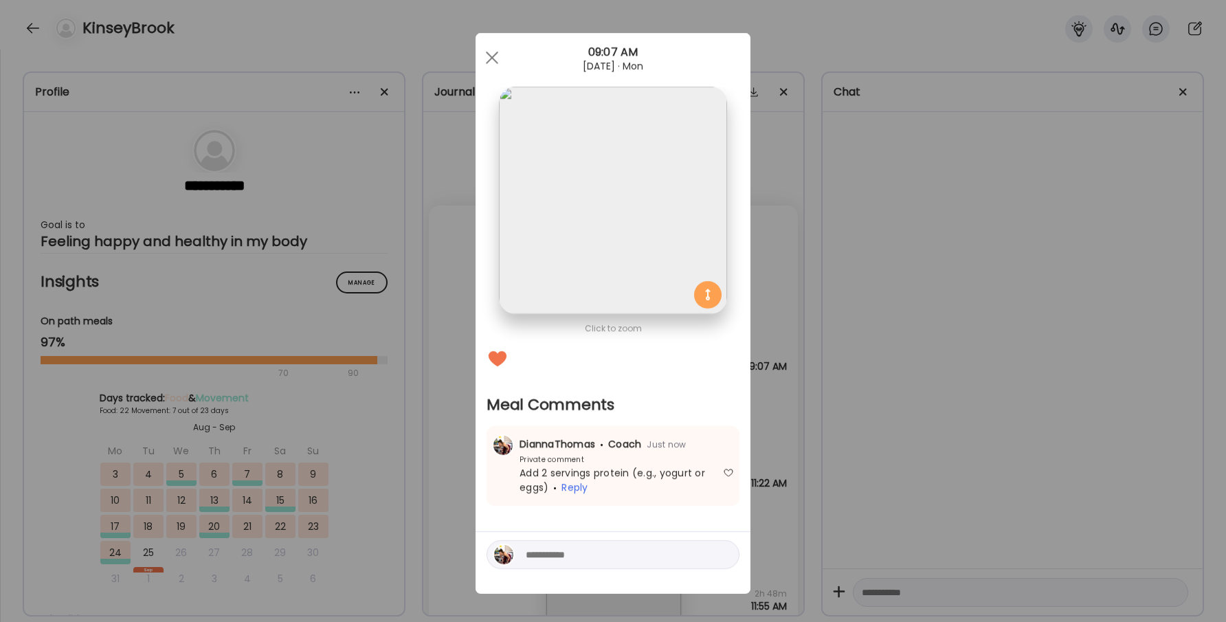
click at [500, 63] on div at bounding box center [491, 57] width 27 height 27
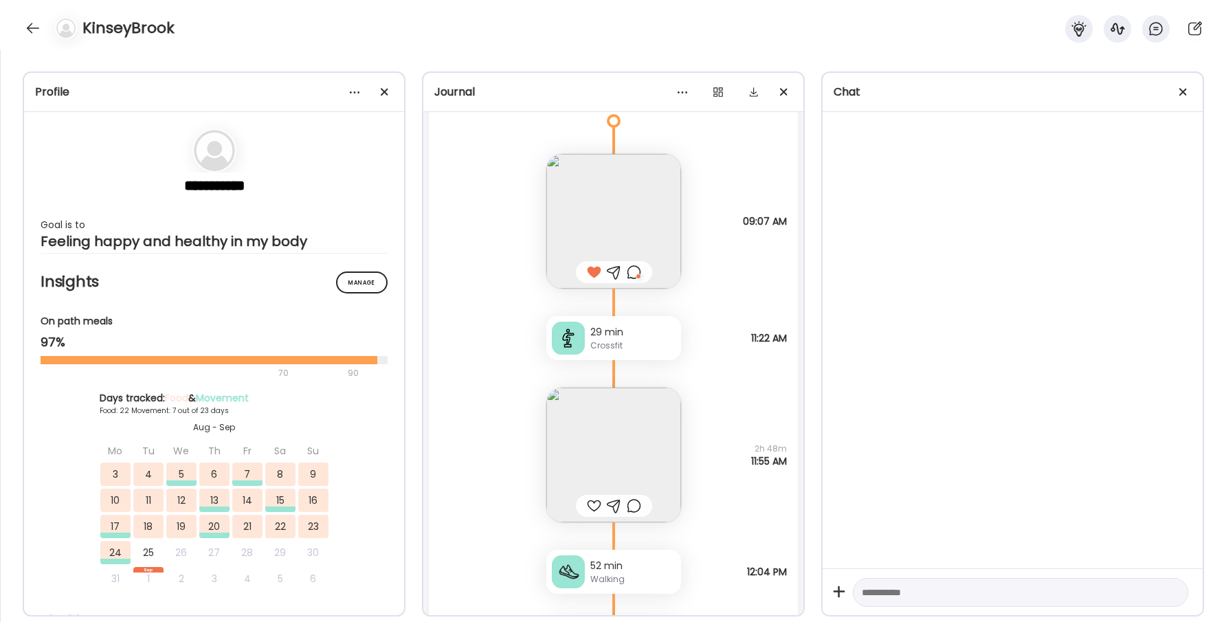
scroll to position [30342, 0]
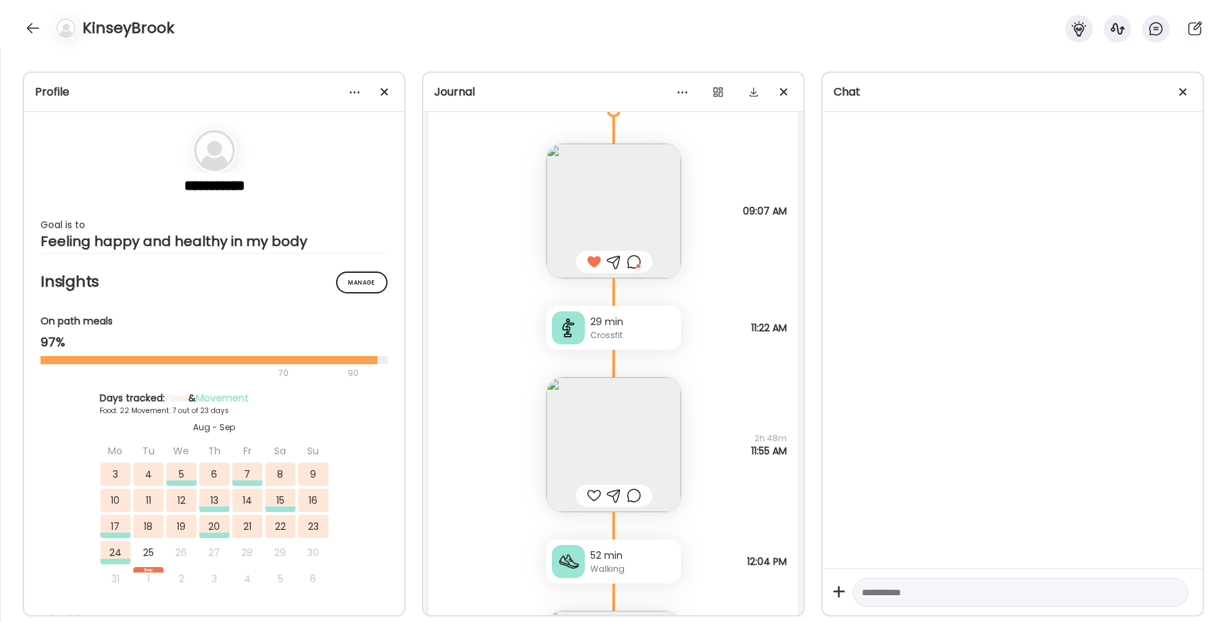
click at [592, 497] on div at bounding box center [594, 495] width 14 height 16
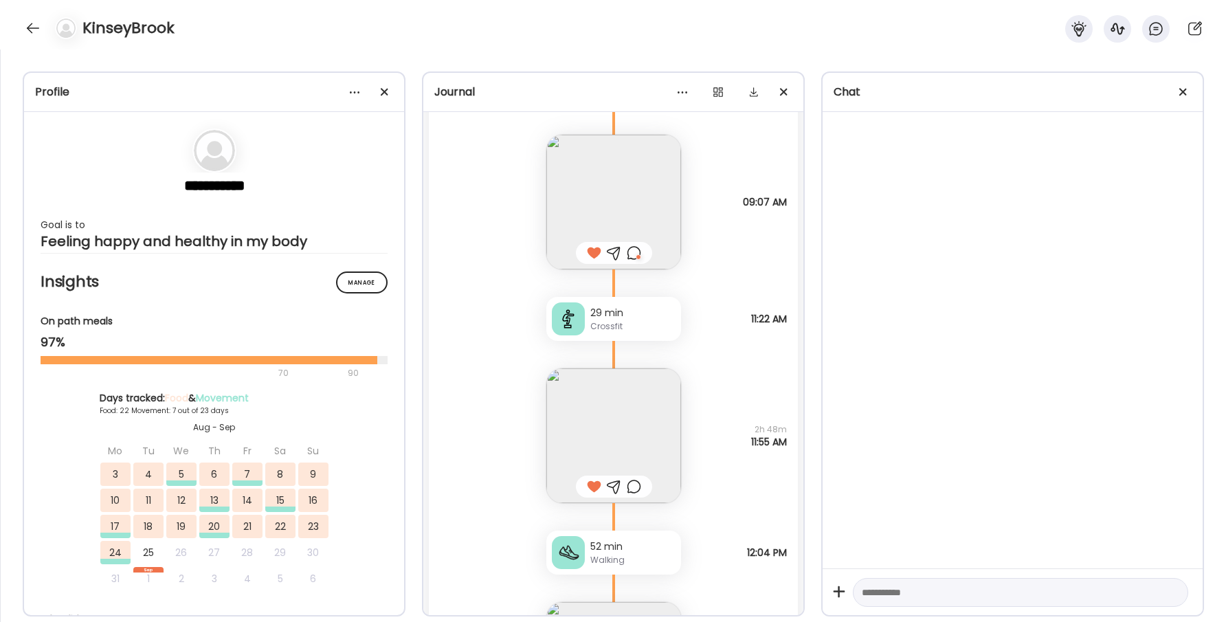
scroll to position [30524, 0]
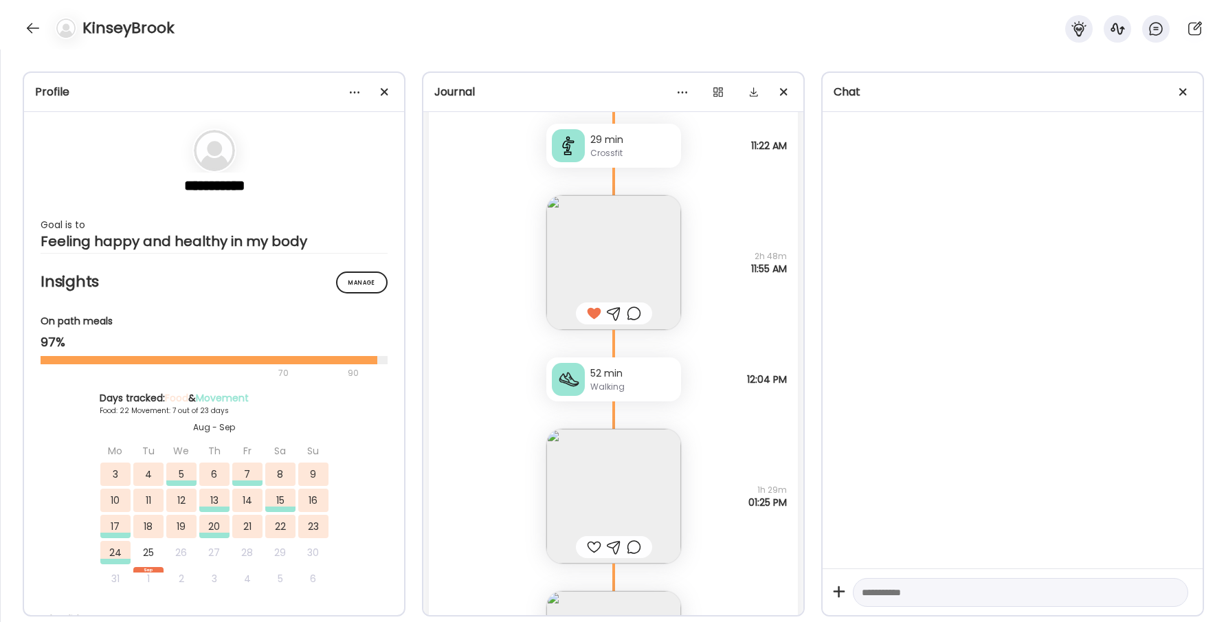
click at [593, 549] on div at bounding box center [594, 547] width 14 height 16
click at [638, 540] on div at bounding box center [634, 547] width 14 height 16
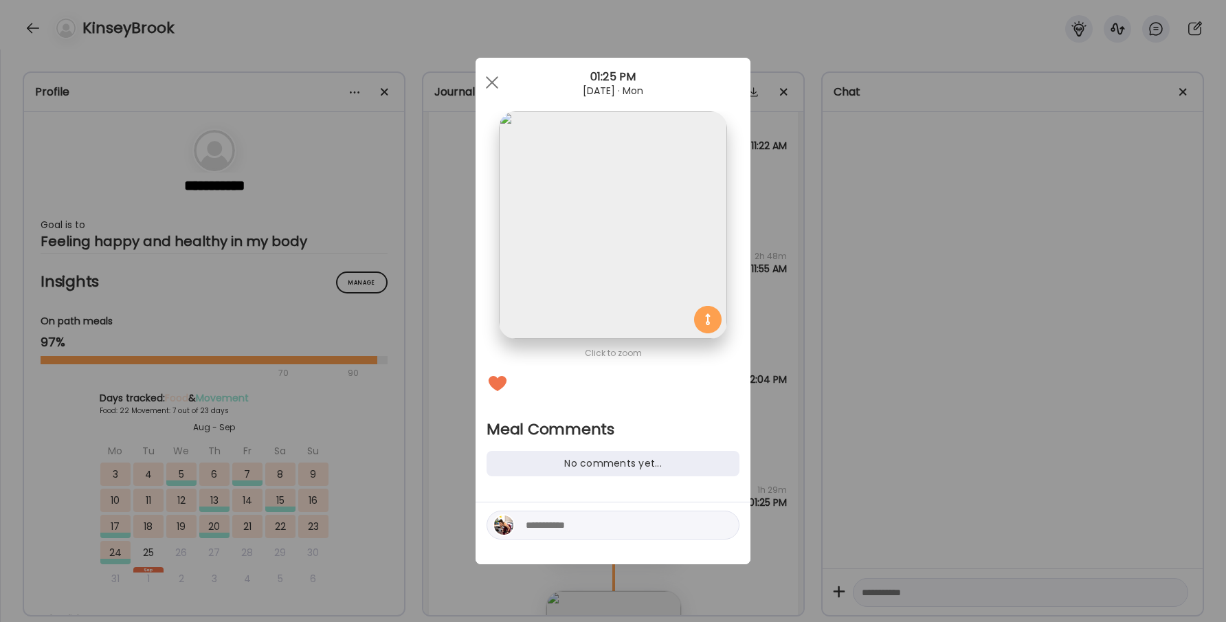
click at [601, 527] on textarea at bounding box center [619, 525] width 186 height 16
type textarea "**********"
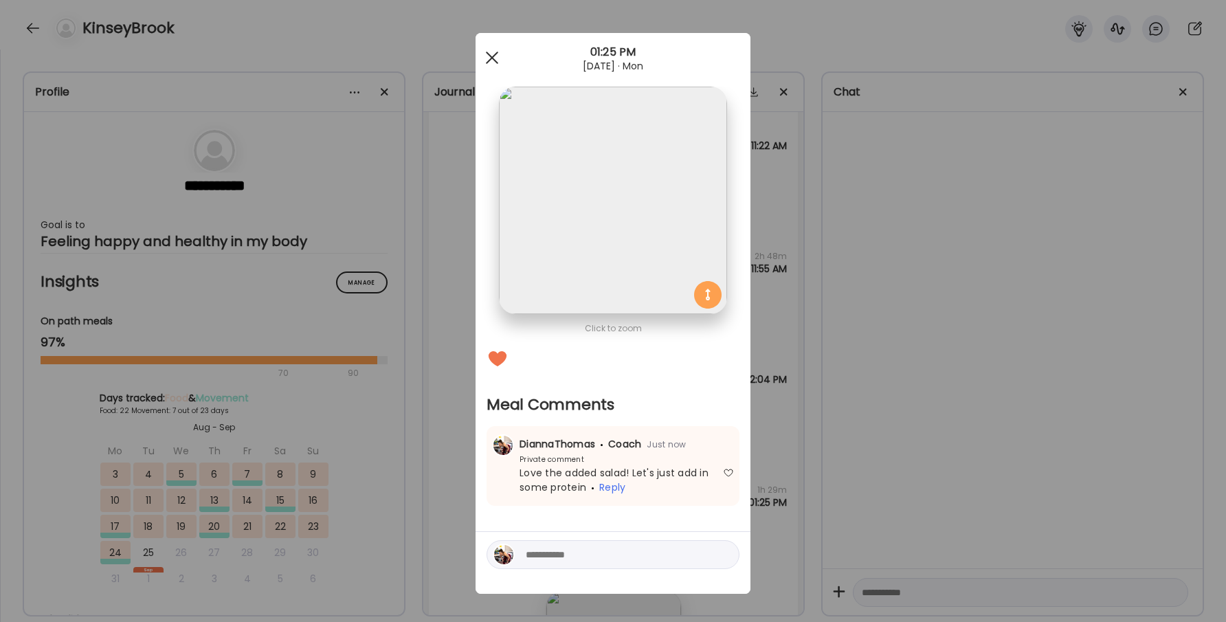
click at [499, 60] on div at bounding box center [491, 57] width 27 height 27
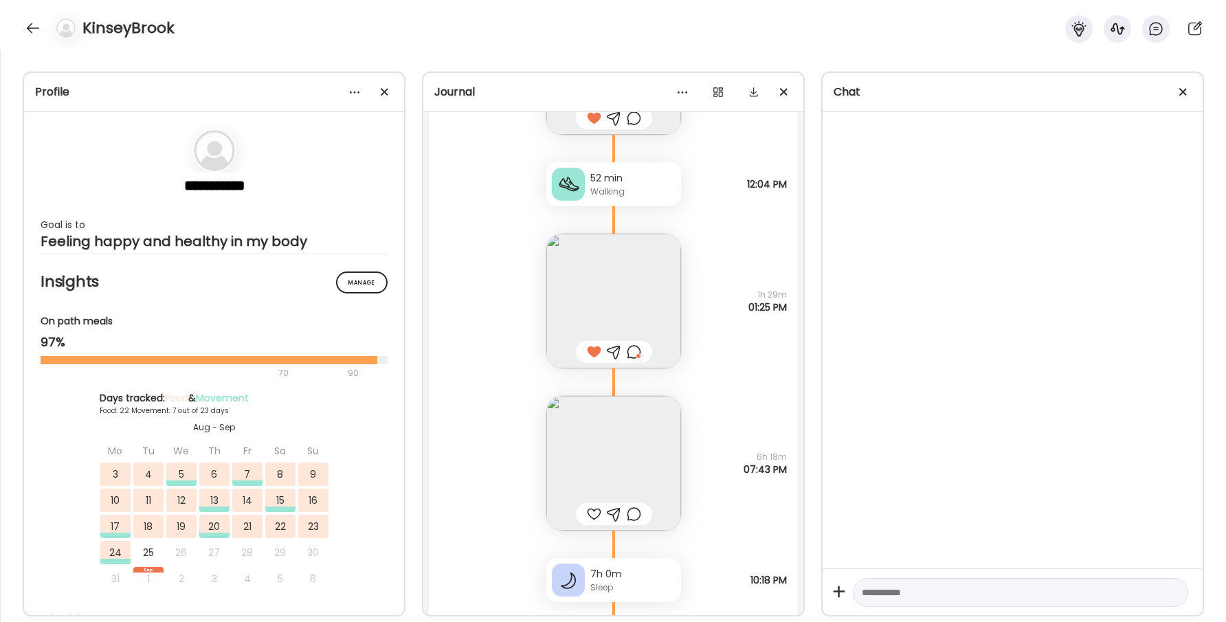
scroll to position [30747, 0]
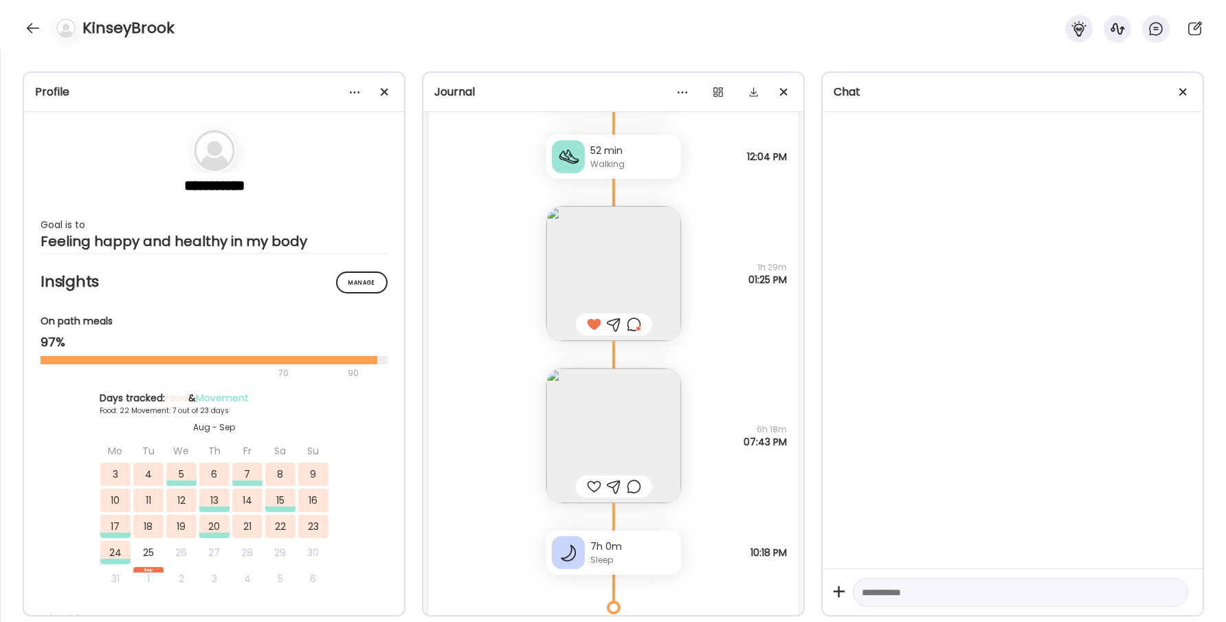
click at [587, 490] on div at bounding box center [594, 486] width 14 height 16
click at [611, 428] on img at bounding box center [613, 435] width 135 height 135
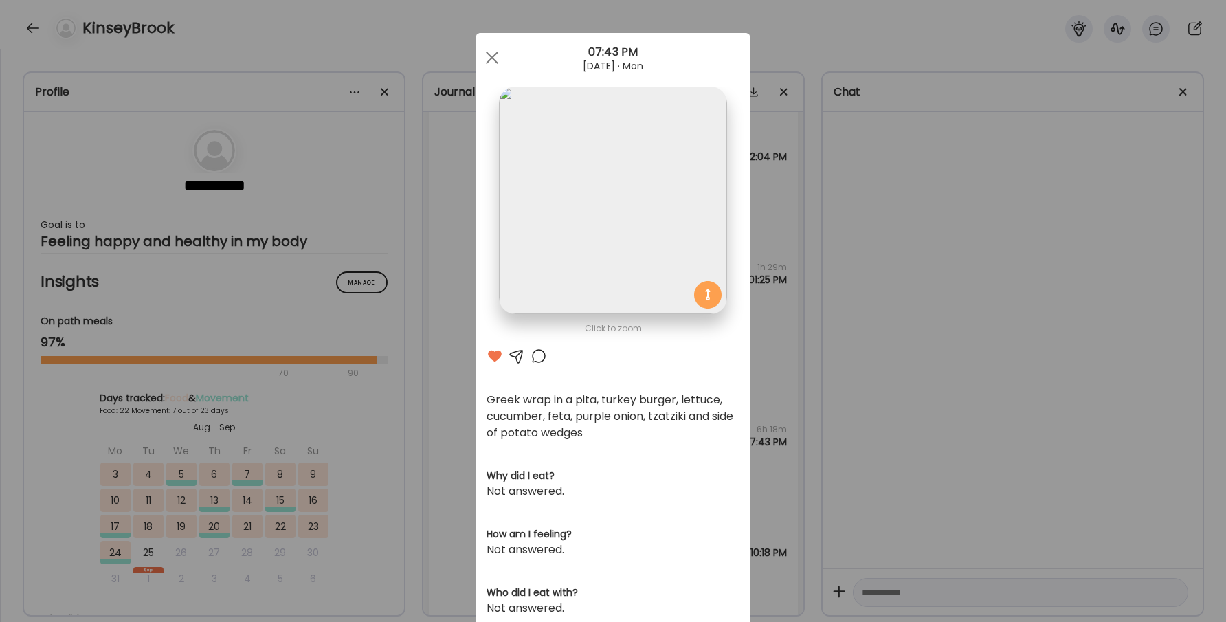
click at [539, 369] on div "Click to zoom AteMate AI Greek wrap in a pita, turkey burger, lettuce, cucumber…" at bounding box center [612, 455] width 275 height 844
click at [539, 361] on div at bounding box center [538, 356] width 16 height 16
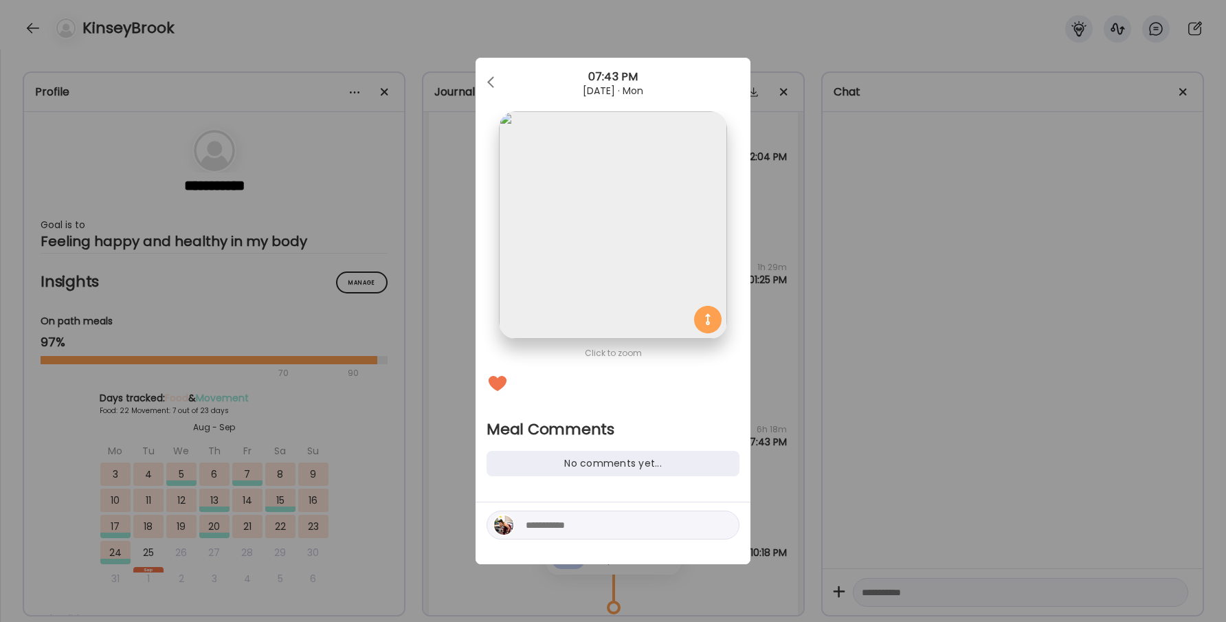
click at [594, 532] on textarea at bounding box center [619, 525] width 186 height 16
type textarea "**********"
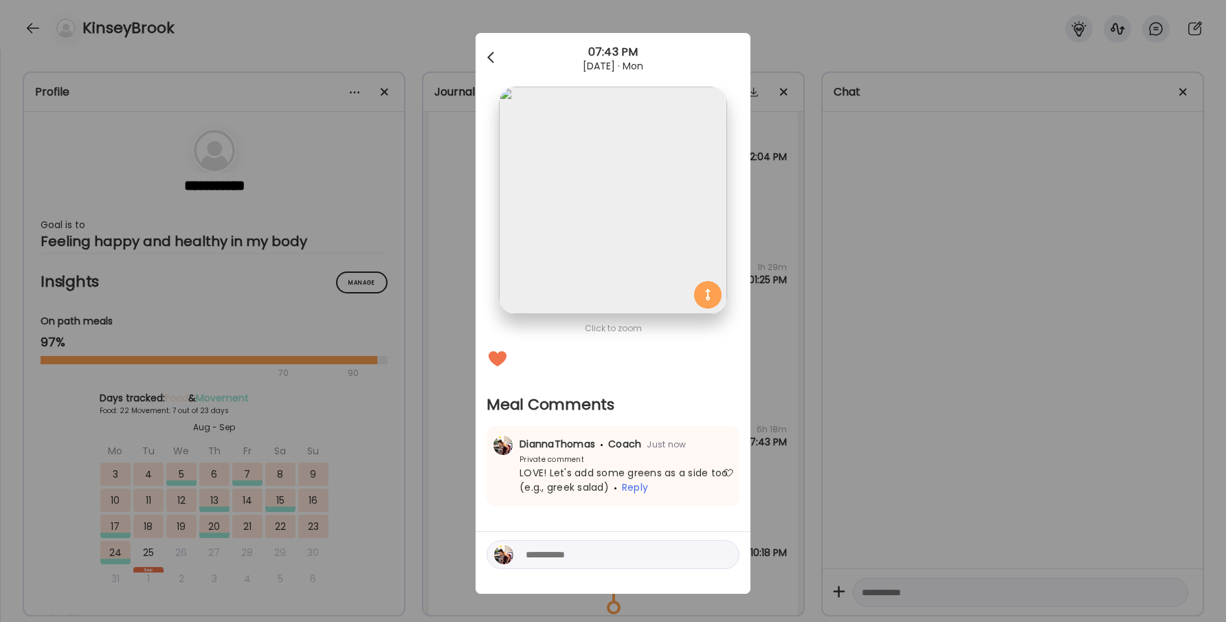
click at [489, 58] on span at bounding box center [490, 55] width 7 height 7
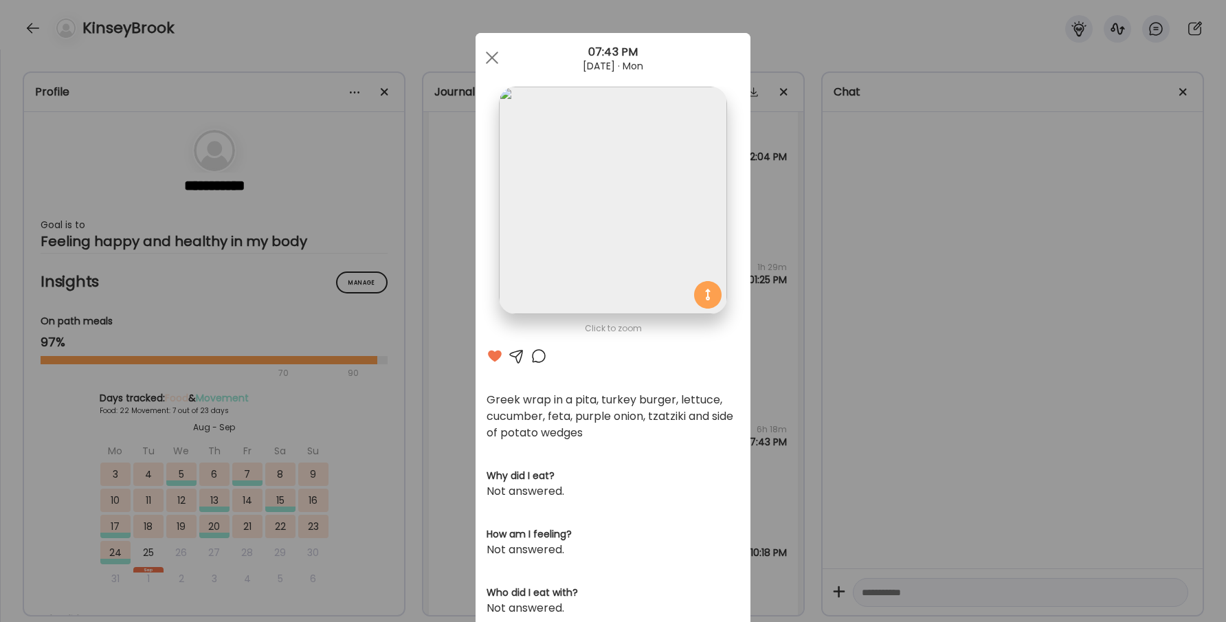
click at [489, 58] on div at bounding box center [491, 57] width 27 height 27
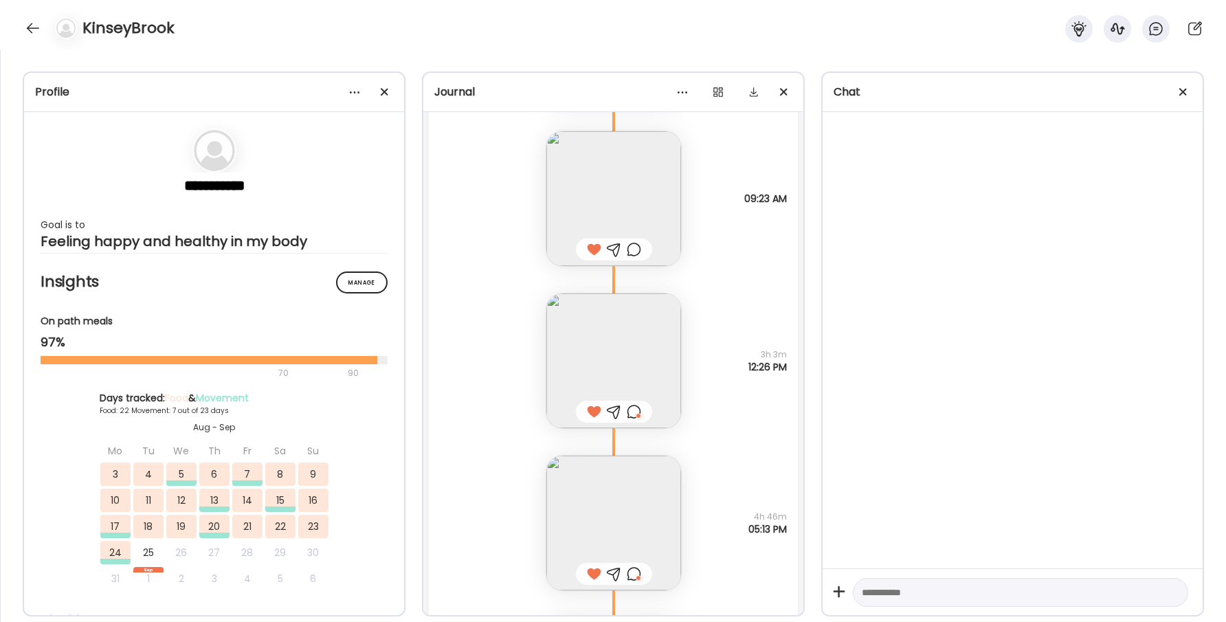
scroll to position [31482, 0]
